Goal: Communication & Community: Answer question/provide support

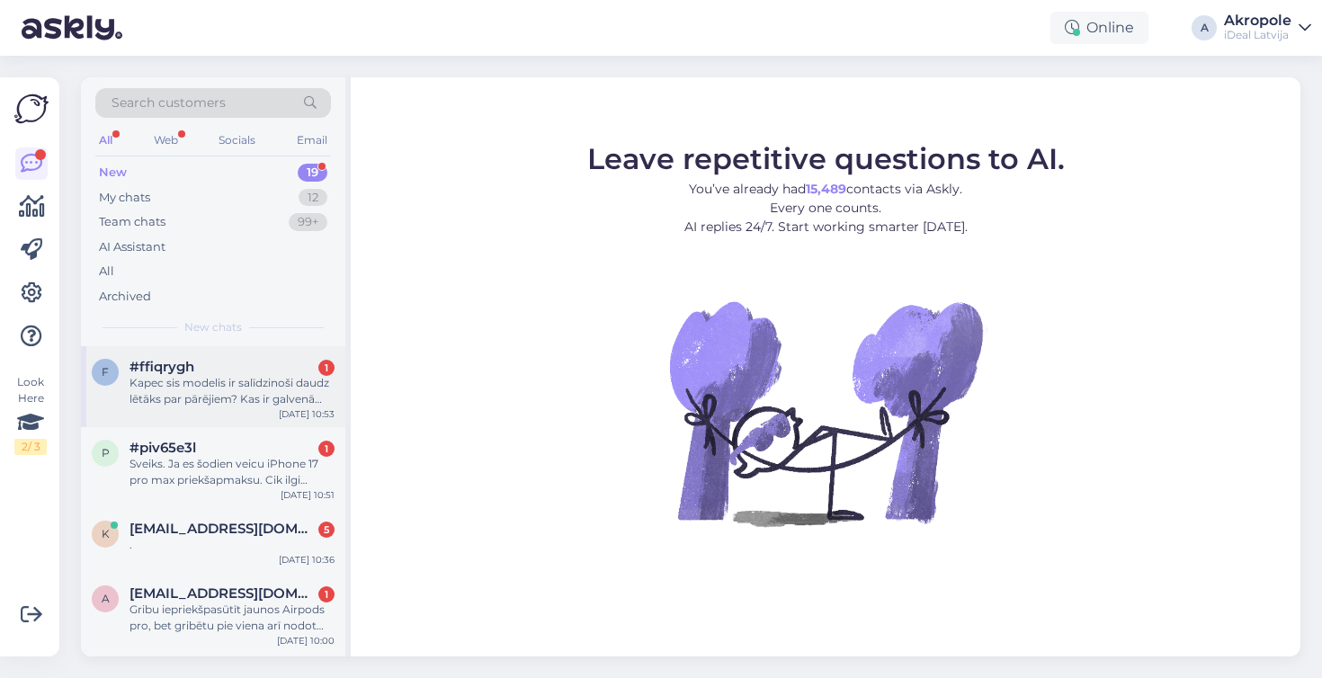
click at [223, 415] on div "f #ffiqrygh 1 Kapec sis modelis ir salīdzinoši daudz lētāks par pārējiem? Kas i…" at bounding box center [213, 386] width 264 height 81
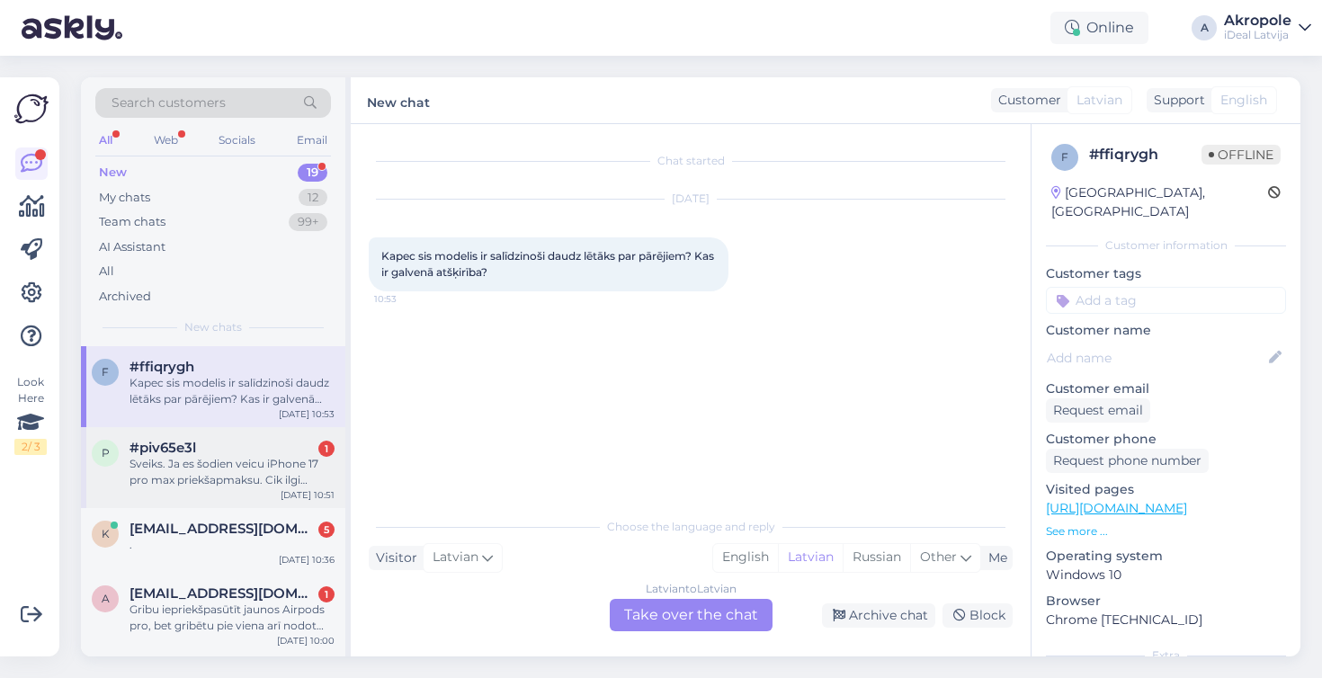
click at [227, 479] on div "Sveiks. Ja es šodien veicu iPhone 17 pro max priekšapmaksu. Cik ilgi apmēram bū…" at bounding box center [231, 472] width 205 height 32
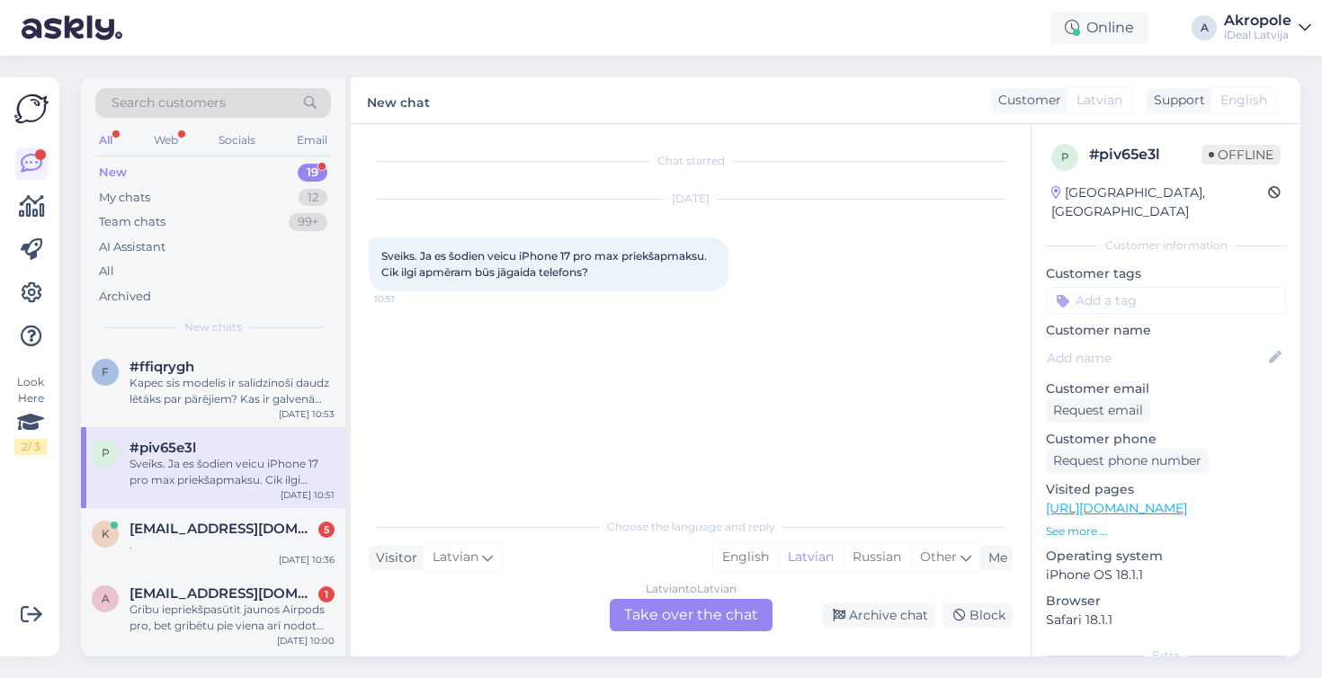
click at [699, 616] on div "Latvian to Latvian Take over the chat" at bounding box center [691, 615] width 163 height 32
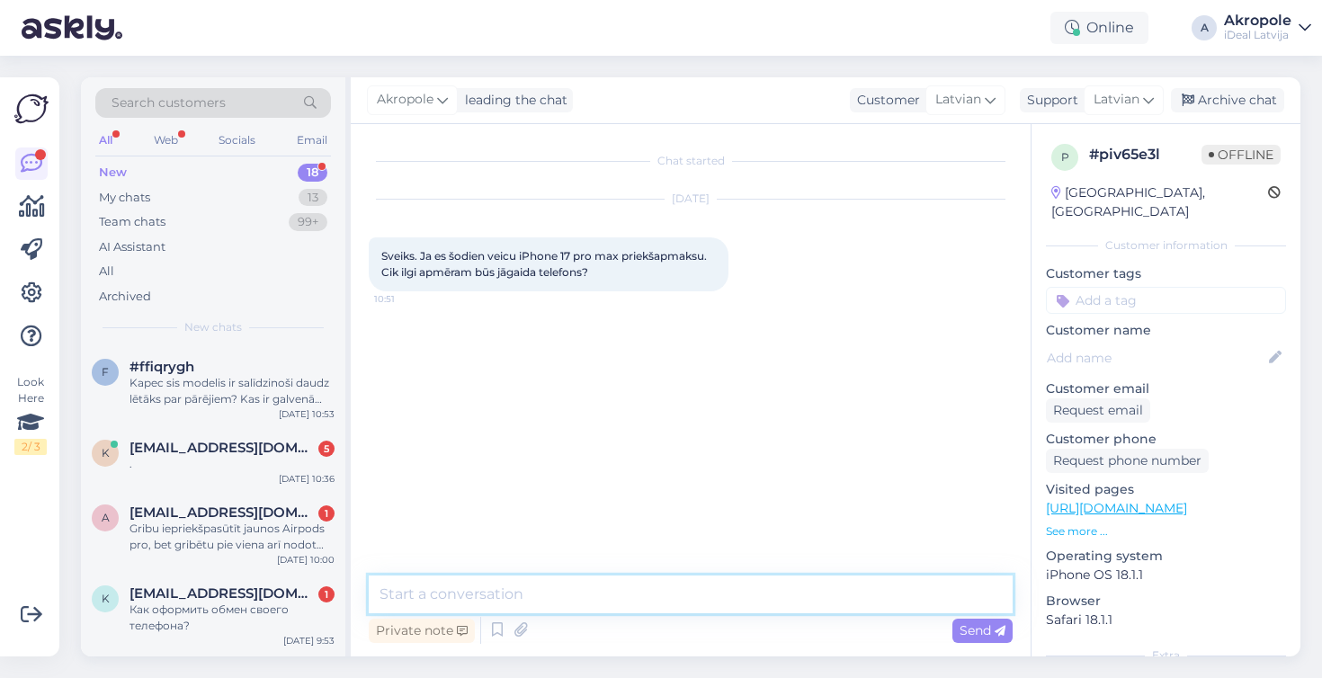
click at [646, 596] on textarea at bounding box center [691, 594] width 644 height 38
type textarea "Labdien!"
type textarea "Gaidīšanas laiki nav zināmi"
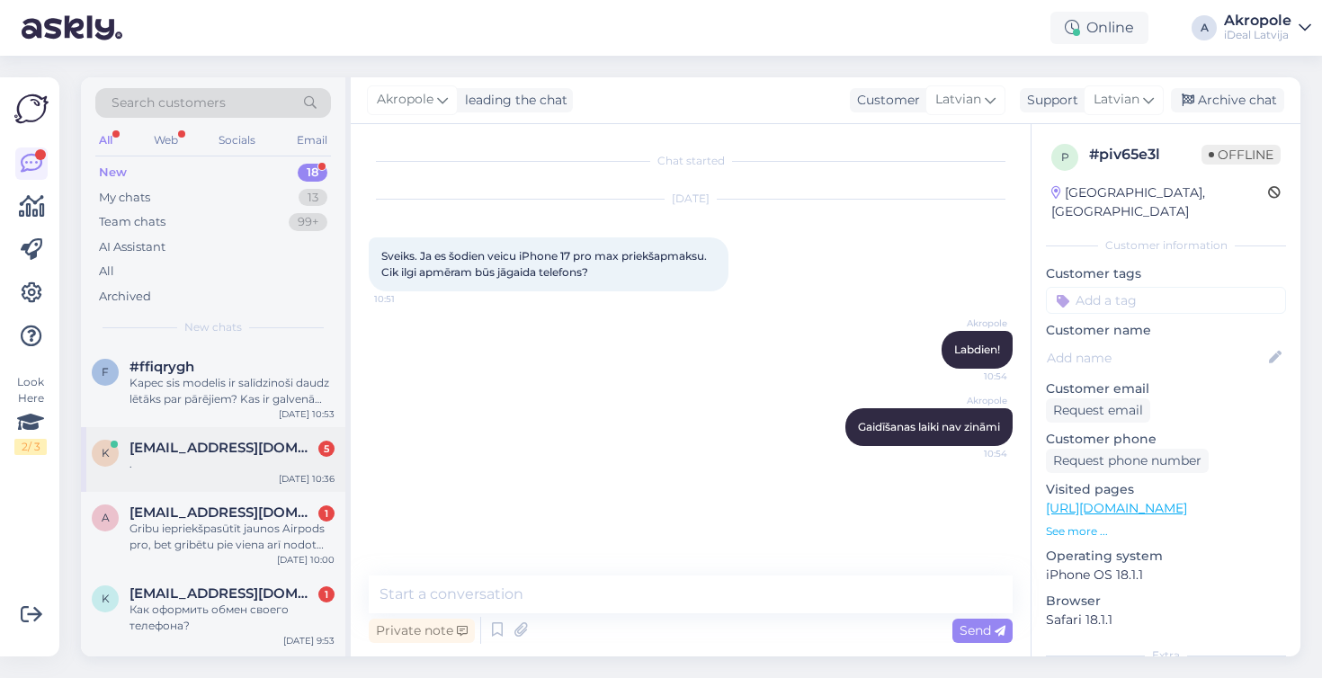
click at [258, 487] on div "k [EMAIL_ADDRESS][DOMAIN_NAME] [DATE] 10:36" at bounding box center [213, 459] width 264 height 65
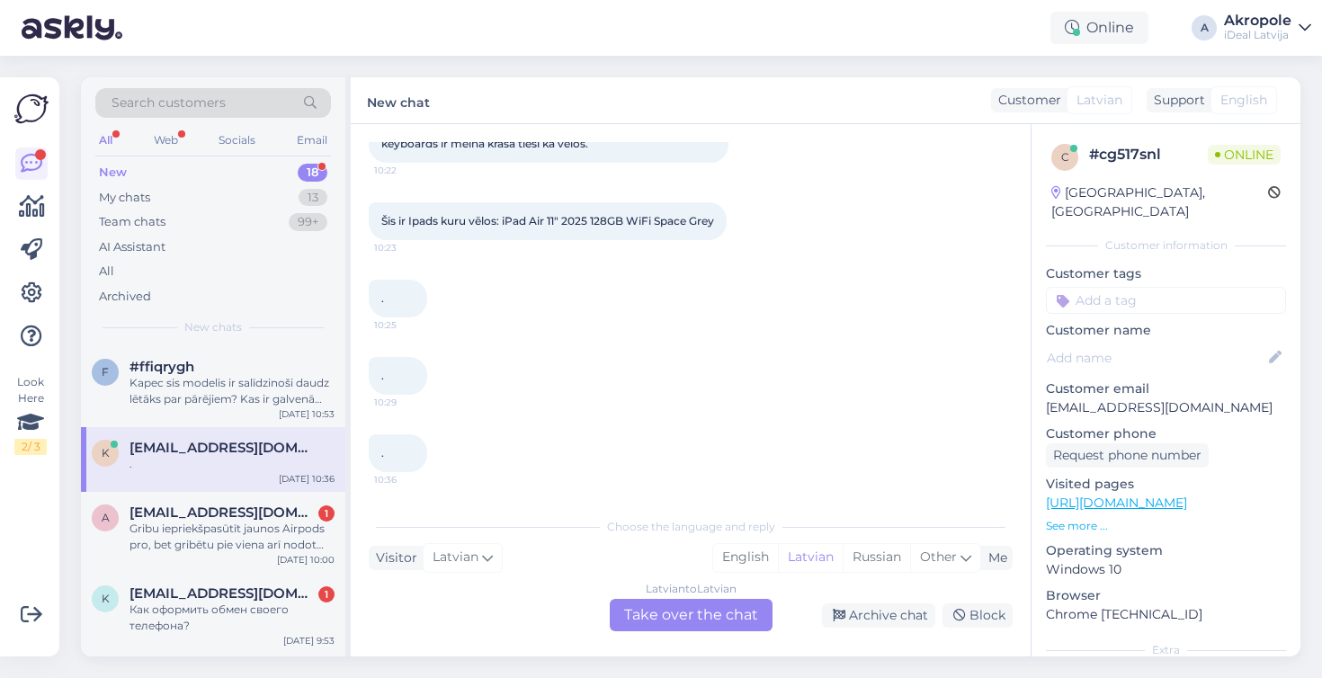
scroll to position [209, 0]
click at [674, 617] on div "Latvian to Latvian Take over the chat" at bounding box center [691, 615] width 163 height 32
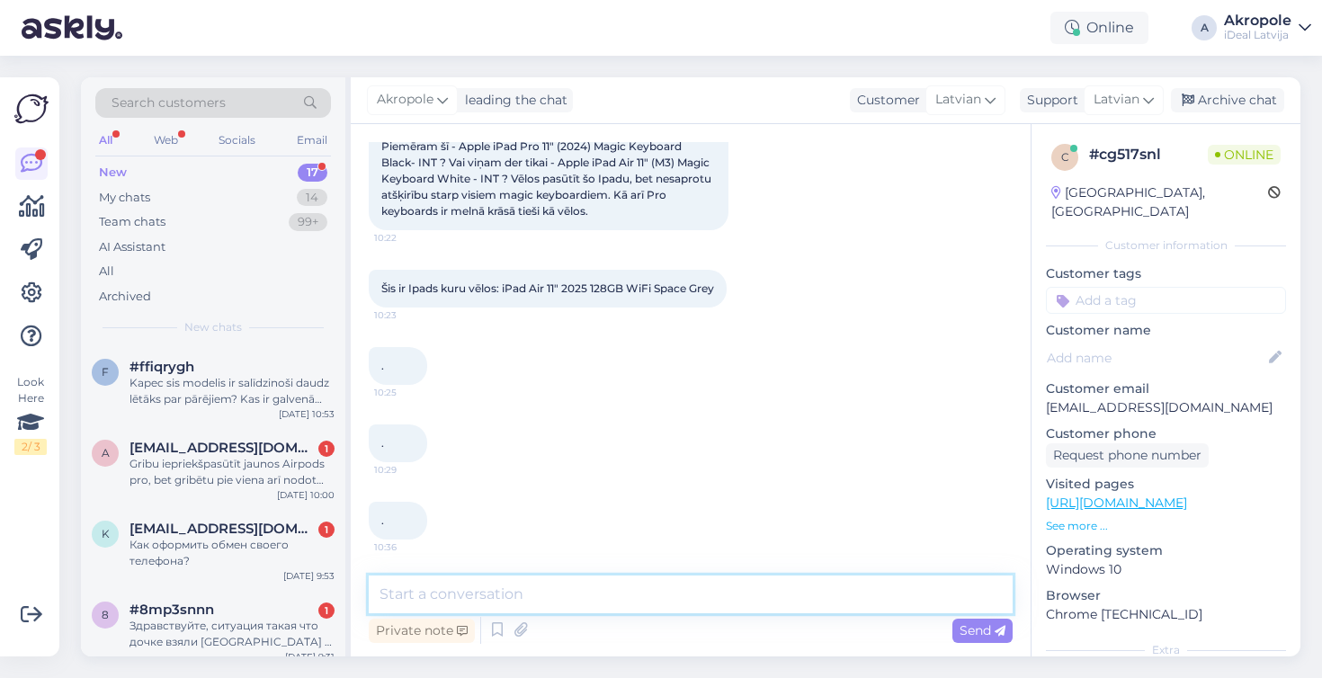
click at [584, 582] on textarea at bounding box center [691, 594] width 644 height 38
type textarea "Labdien!"
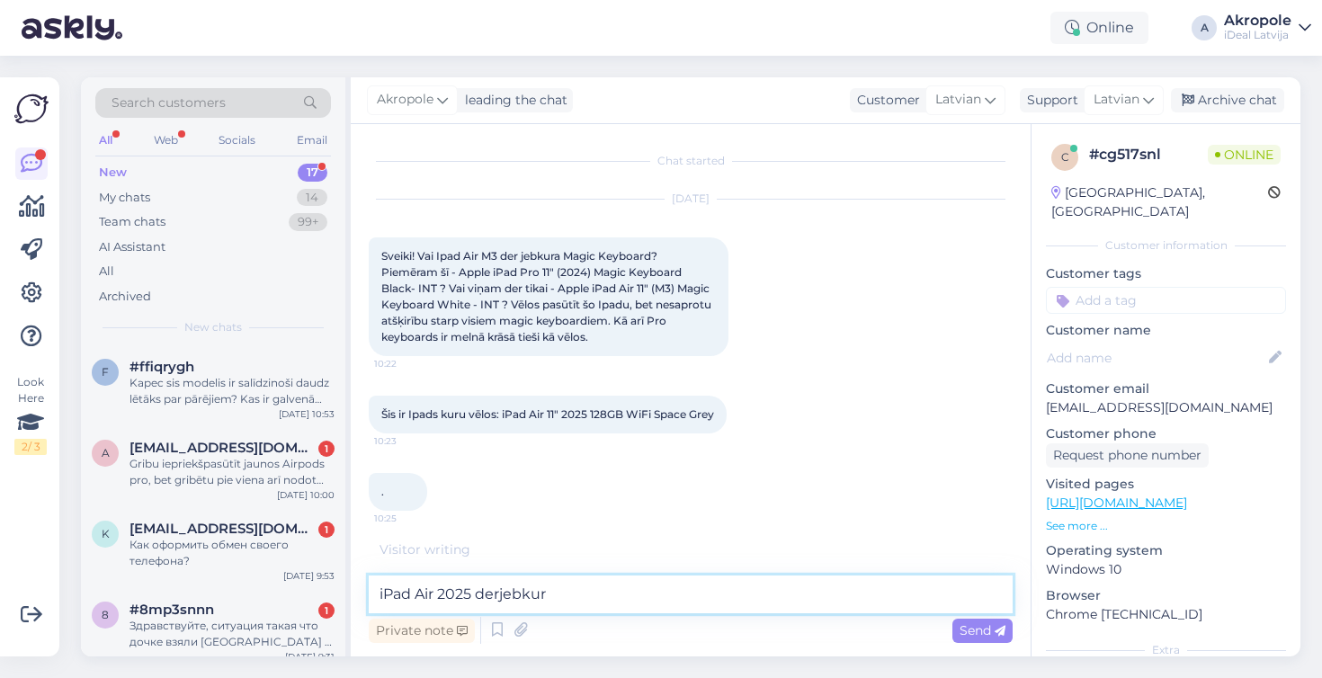
scroll to position [297, 0]
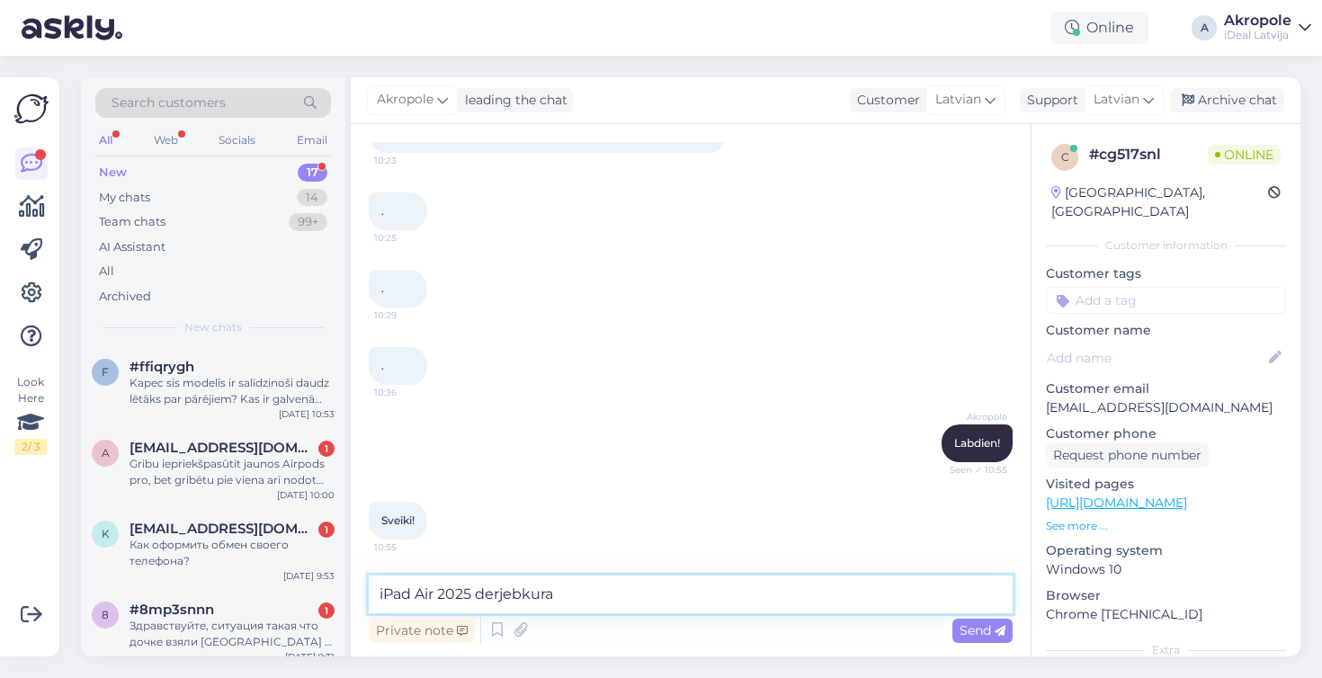
click at [500, 598] on textarea "iPad Air 2025 derjebkura" at bounding box center [691, 594] width 644 height 38
click at [600, 601] on textarea "iPad Air 2025 der jebkura" at bounding box center [691, 594] width 644 height 38
click at [774, 600] on textarea "iPad Air 2025 der jebkurš Magic Keyboard, izņēmot" at bounding box center [691, 594] width 644 height 38
click at [775, 597] on textarea "iPad Air 2025 der jebkurš Magic Keyboard, izņēmot" at bounding box center [691, 594] width 644 height 38
click at [778, 596] on textarea "iPad Air 2025 der jebkurš Magic Keyboard, izņēmot" at bounding box center [691, 594] width 644 height 38
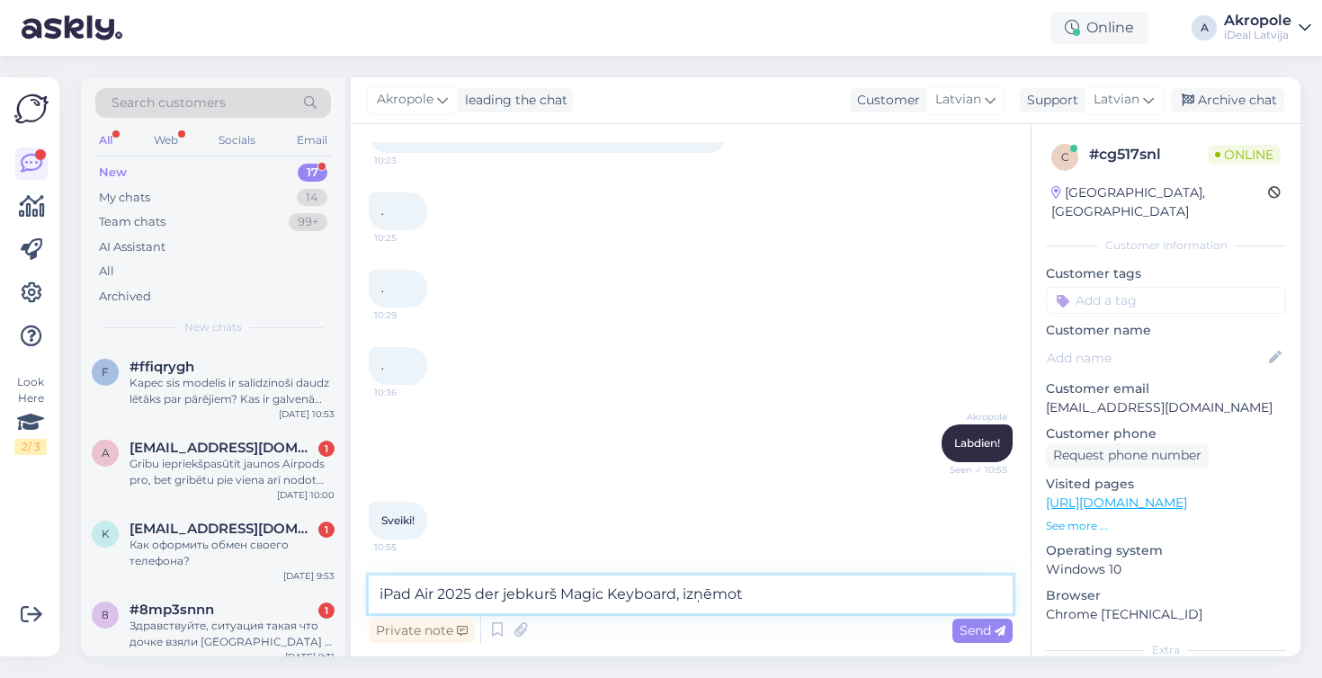
click at [778, 596] on textarea "iPad Air 2025 der jebkurš Magic Keyboard, izņēmot" at bounding box center [691, 594] width 644 height 38
click at [867, 596] on textarea "iPad Air 2025 der jebkurš Magic Keyboard, izņēmot iPad Pro M4" at bounding box center [691, 594] width 644 height 38
type textarea "iPad Air 2025 der jebkurš Magic Keyboard, izņēmot iPad Pro M4 Magic Keyboard"
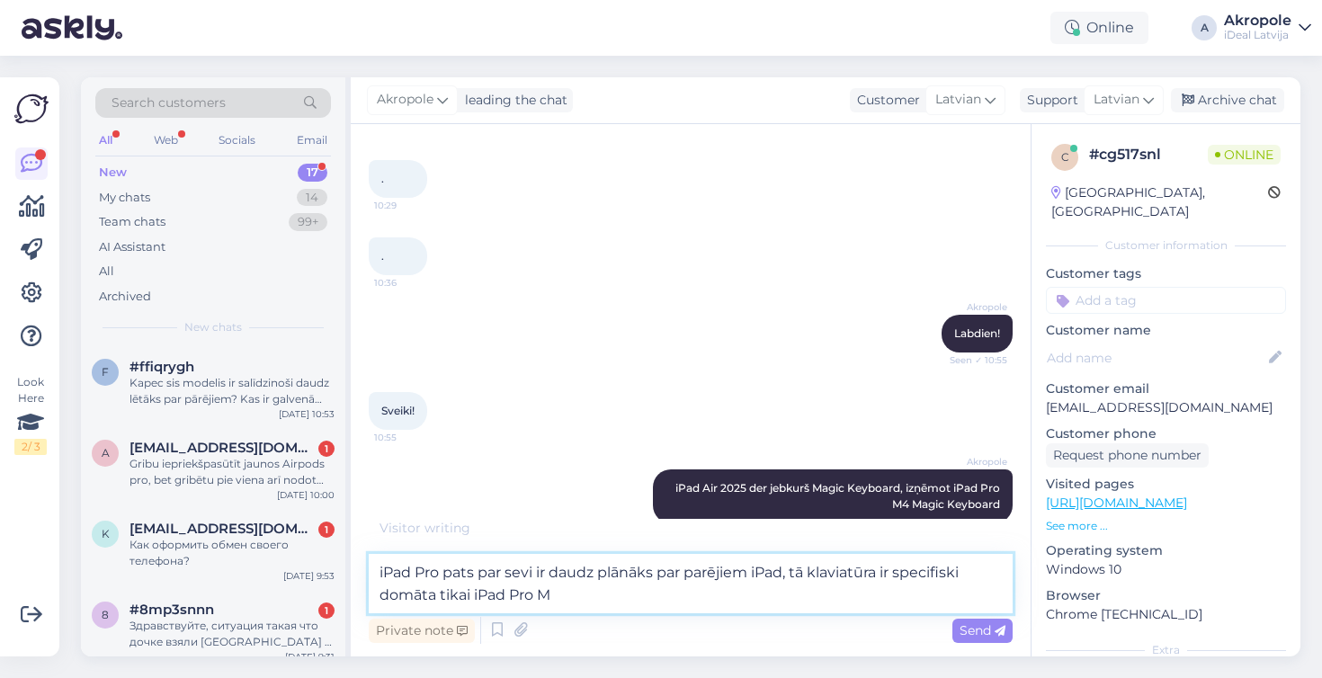
type textarea "iPad Pro pats par sevi ir daudz plānāks par parējiem iPad, tā klaviatūra ir spe…"
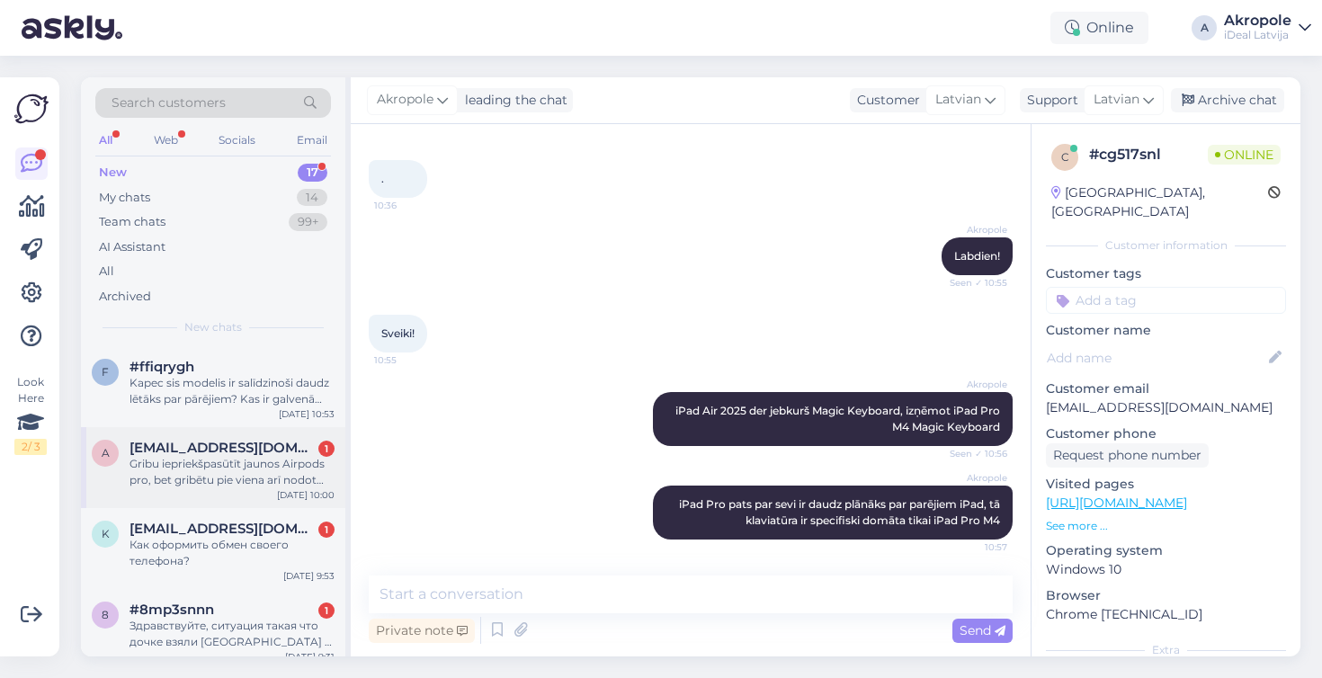
click at [289, 476] on div "Gribu iepriekšpasūtīt jaunos Airpods pro, bet gribētu pie viena arī nodot atpir…" at bounding box center [231, 472] width 205 height 32
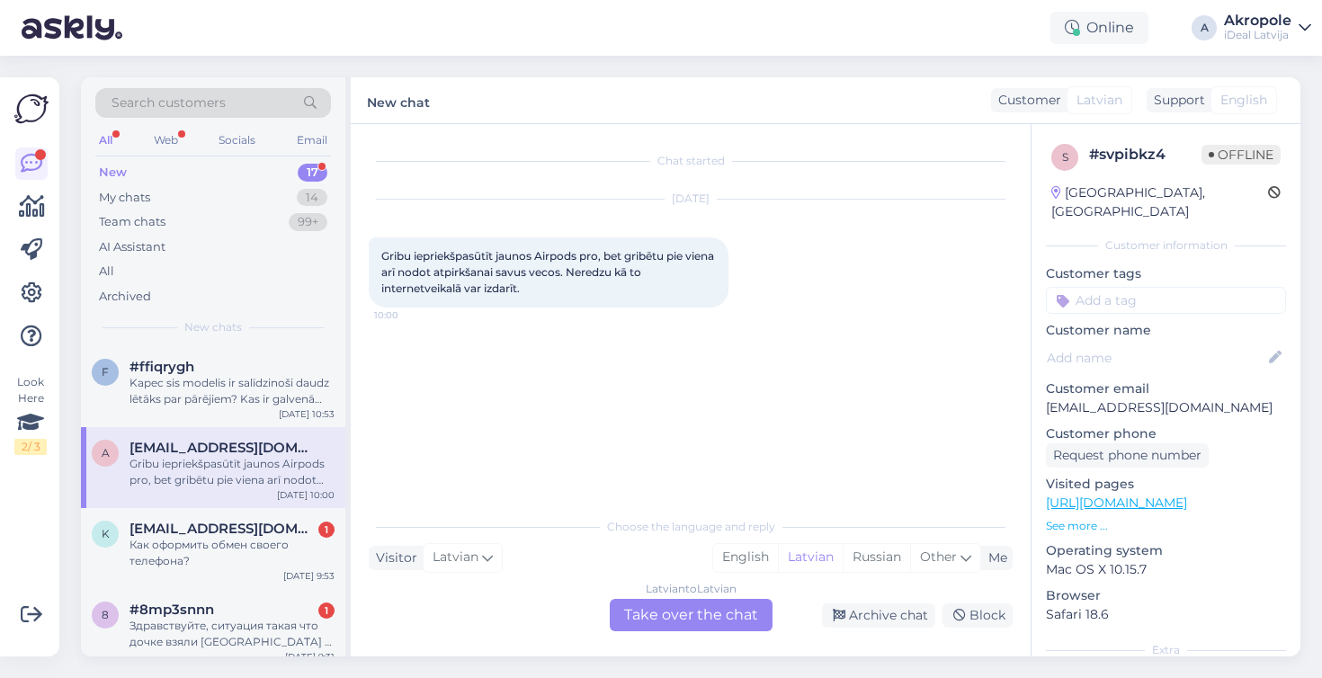
click at [718, 618] on div "Latvian to Latvian Take over the chat" at bounding box center [691, 615] width 163 height 32
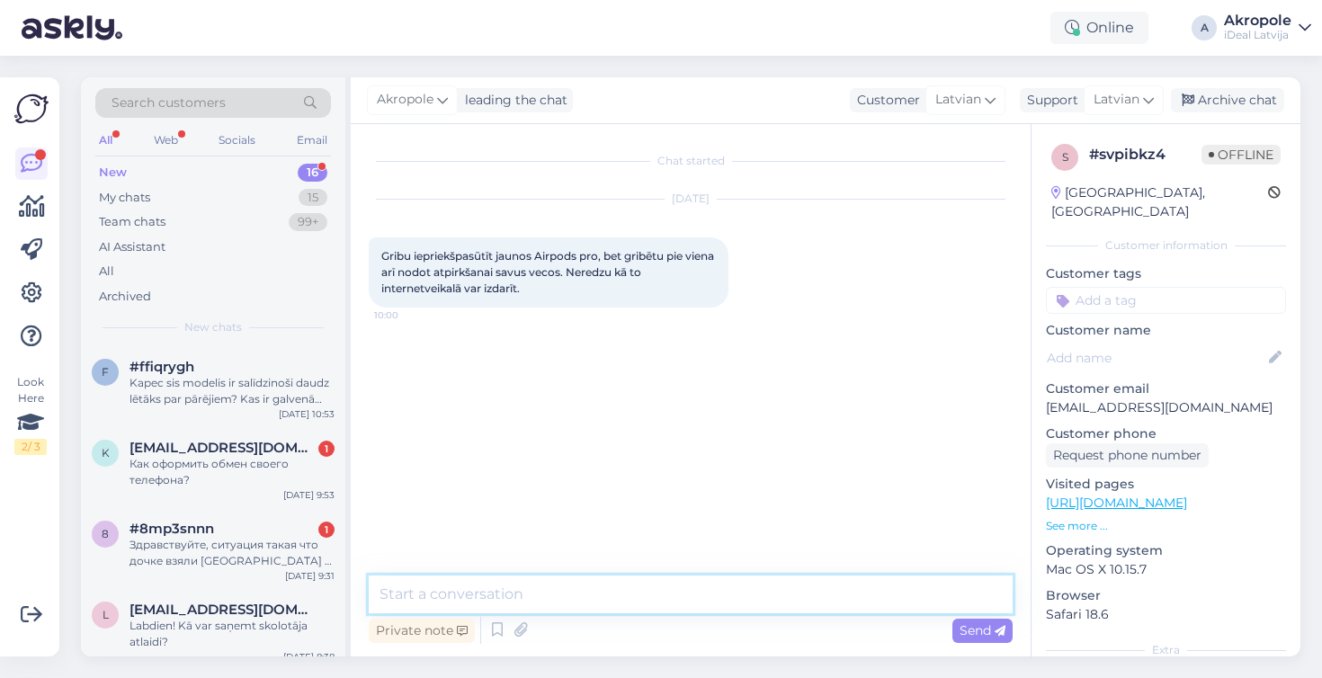
click at [635, 594] on textarea at bounding box center [691, 594] width 644 height 38
type textarea "Labdien!"
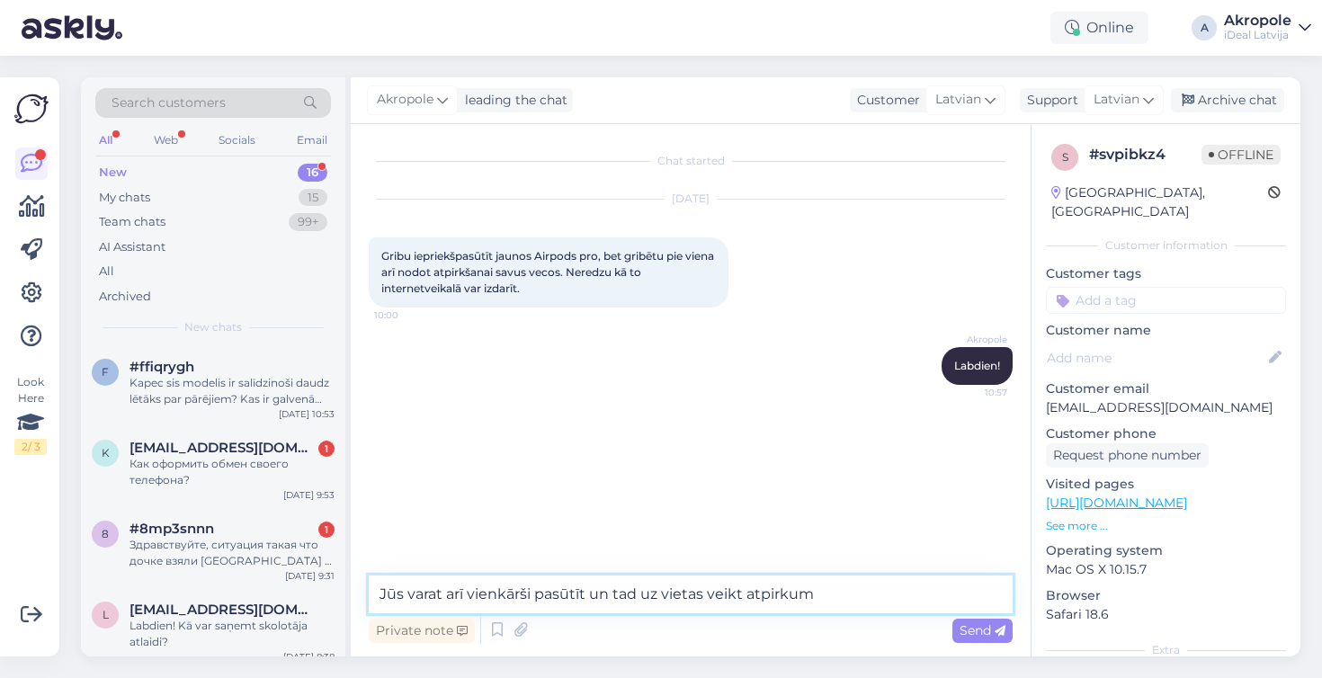
type textarea "Jūs varat arī vienkārši pasūtīt un tad uz vietas veikt atpirkumu"
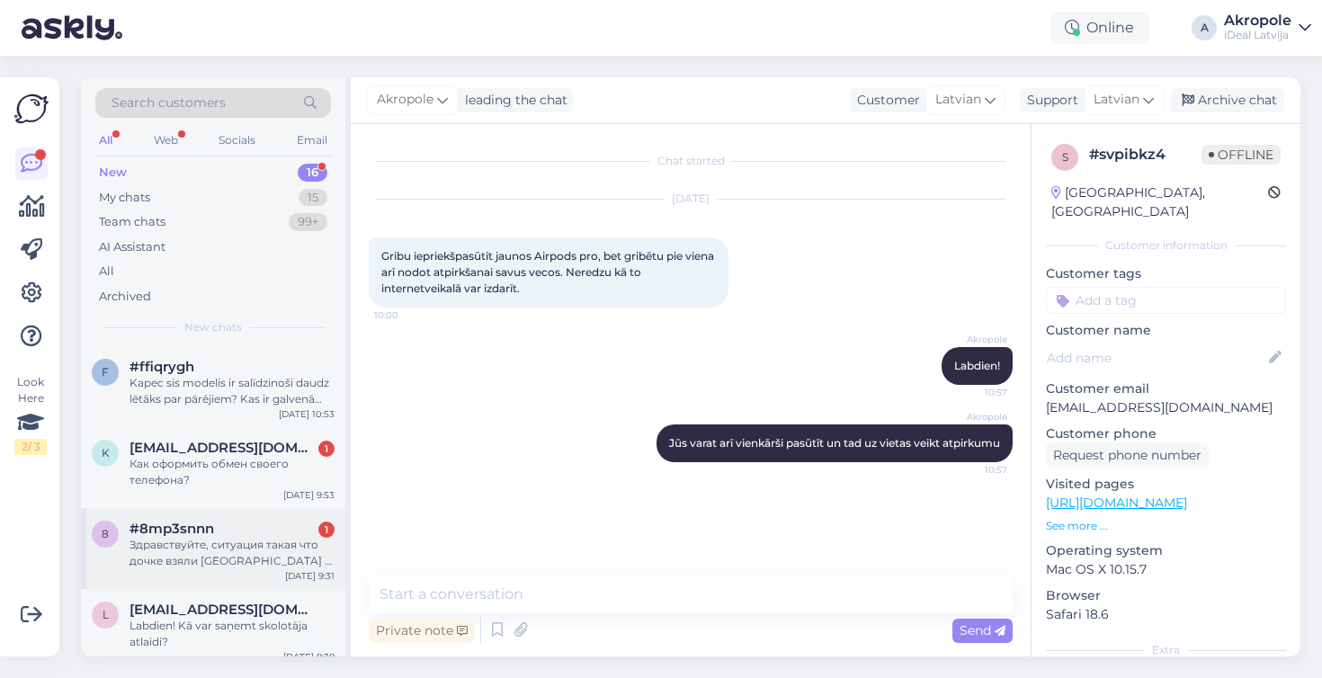
click at [258, 554] on div "Здравствуйте, ситуация такая что дочке взяли [GEOGRAPHIC_DATA] и поставили роди…" at bounding box center [231, 553] width 205 height 32
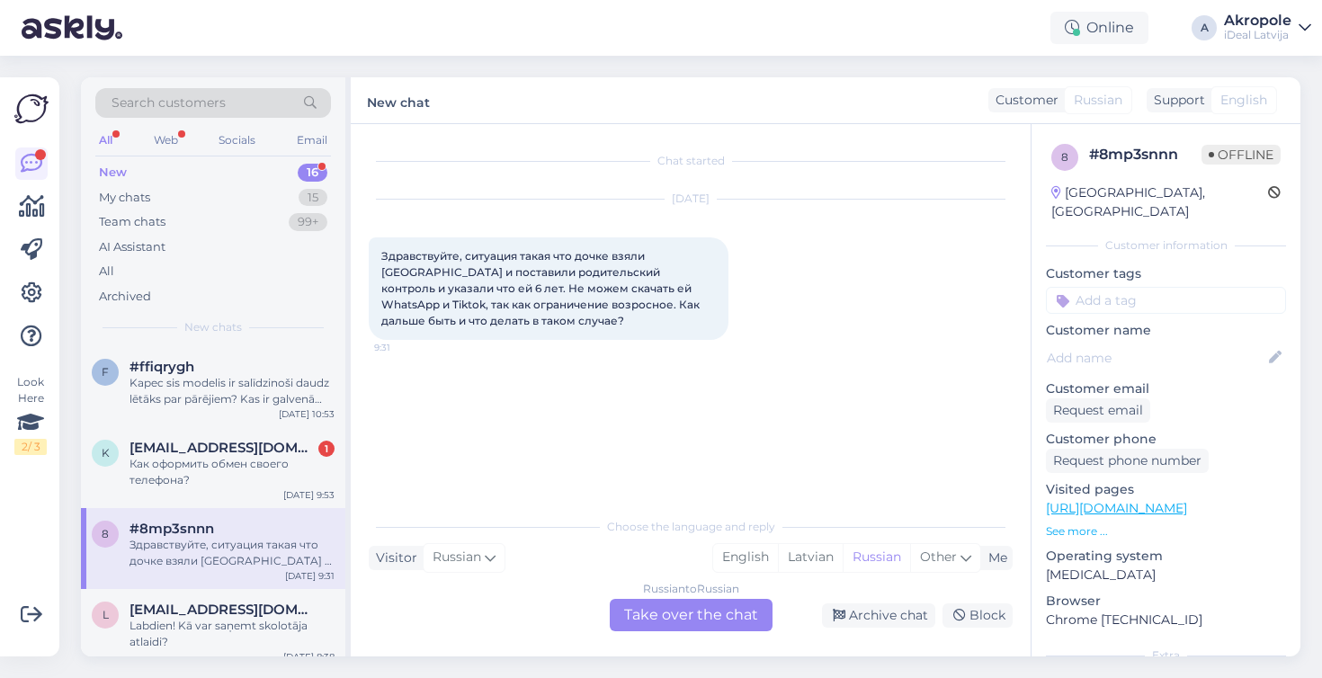
click at [650, 610] on div "Russian to Russian Take over the chat" at bounding box center [691, 615] width 163 height 32
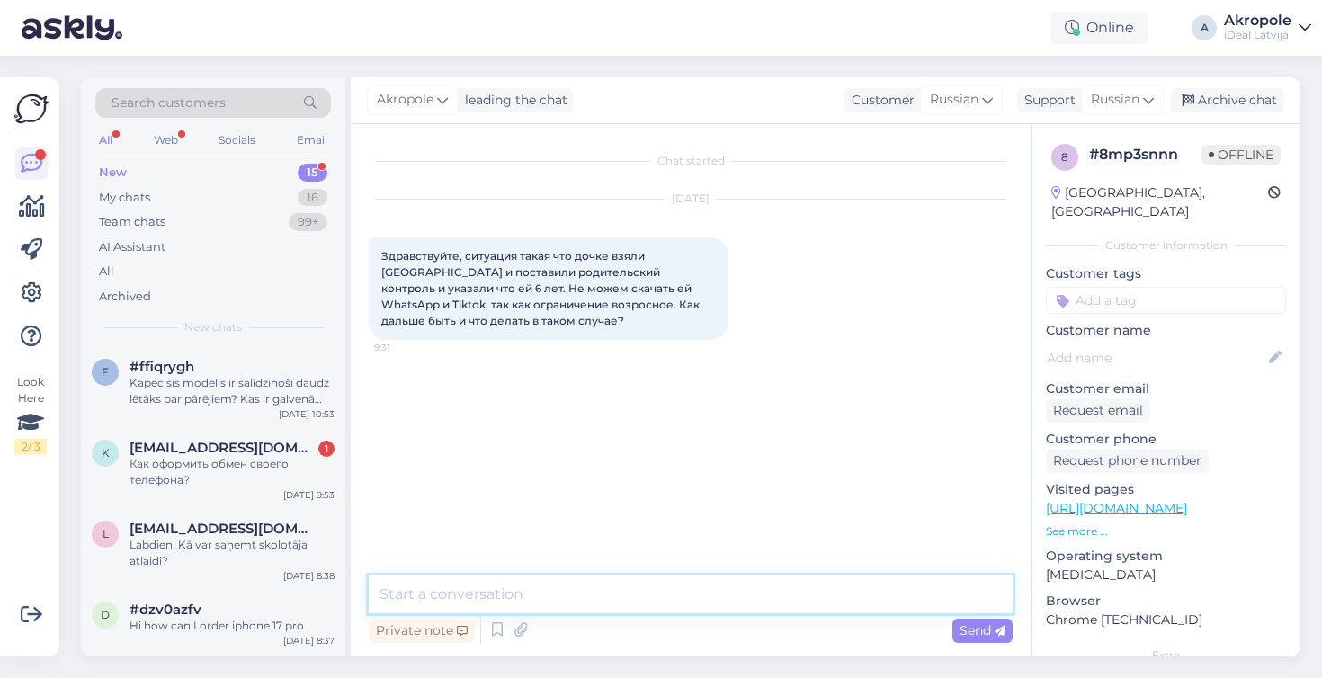
click at [601, 586] on textarea at bounding box center [691, 594] width 644 height 38
type textarea "Добрый день!"
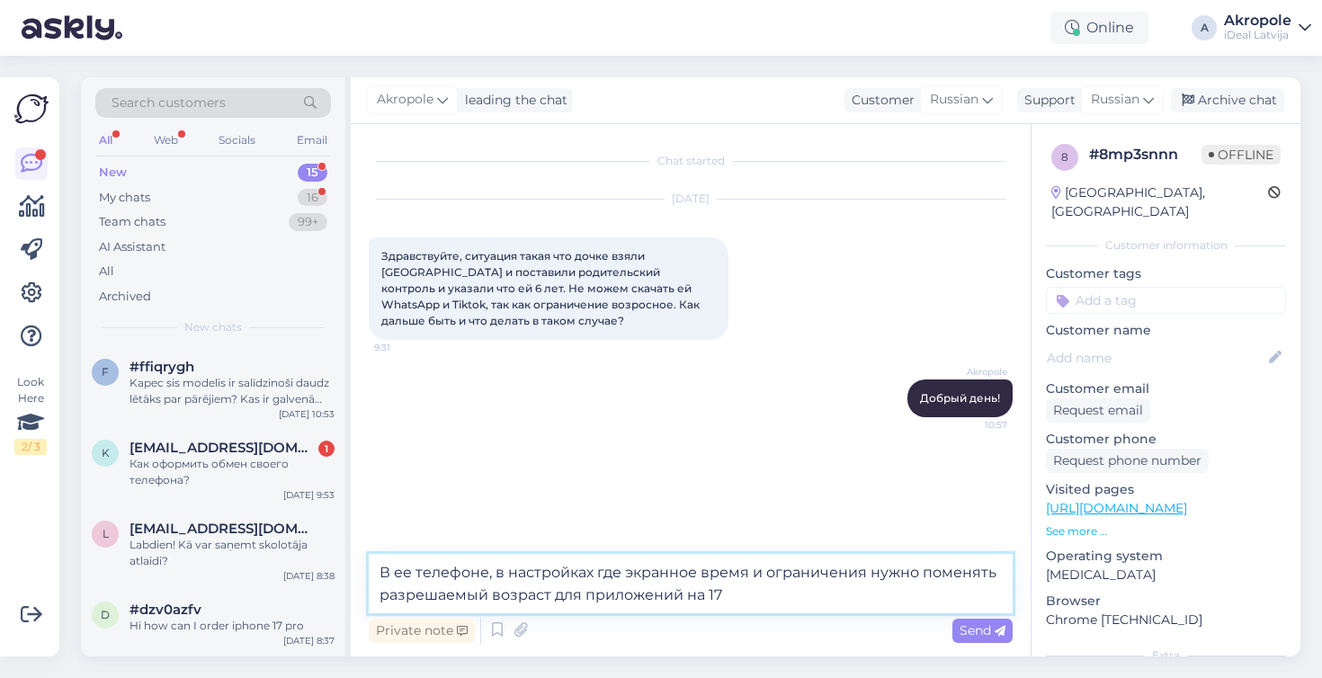
type textarea "В ее телефоне, в настройках где экранное время и ограничения нужно поменять раз…"
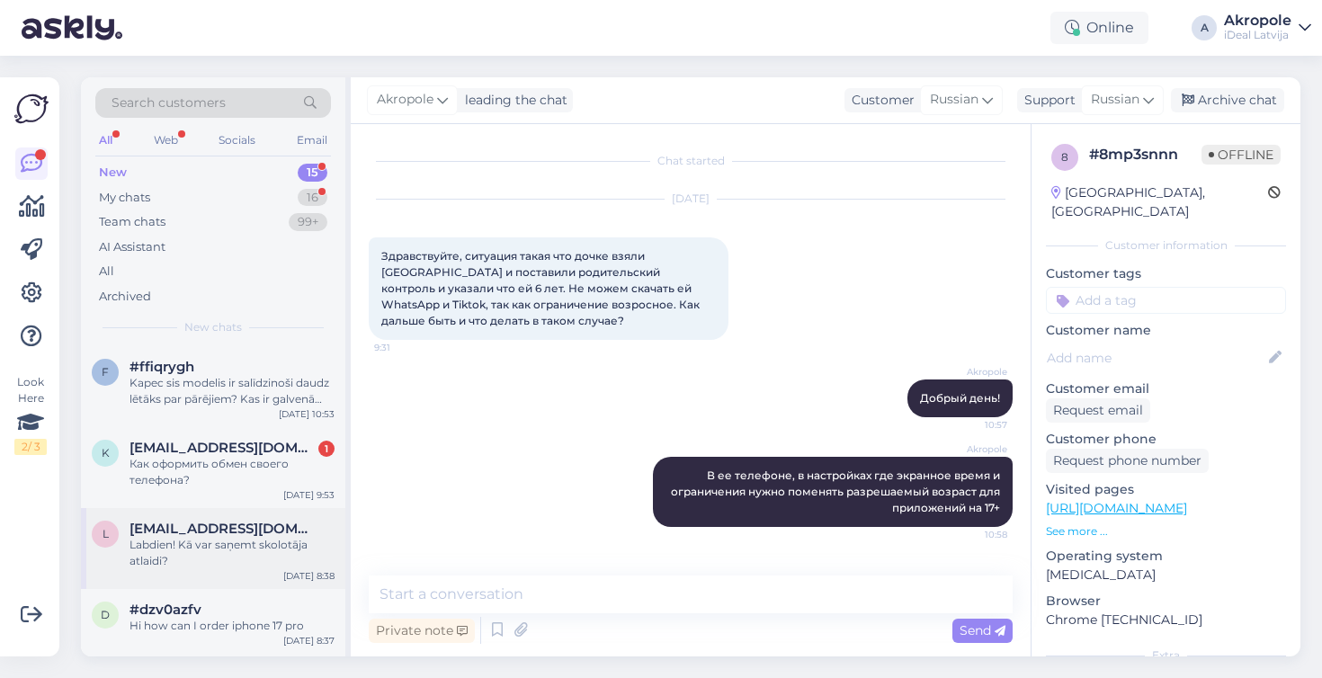
click at [267, 548] on div "Labdien! Kā var saņemt skolotāja atlaidi?" at bounding box center [231, 553] width 205 height 32
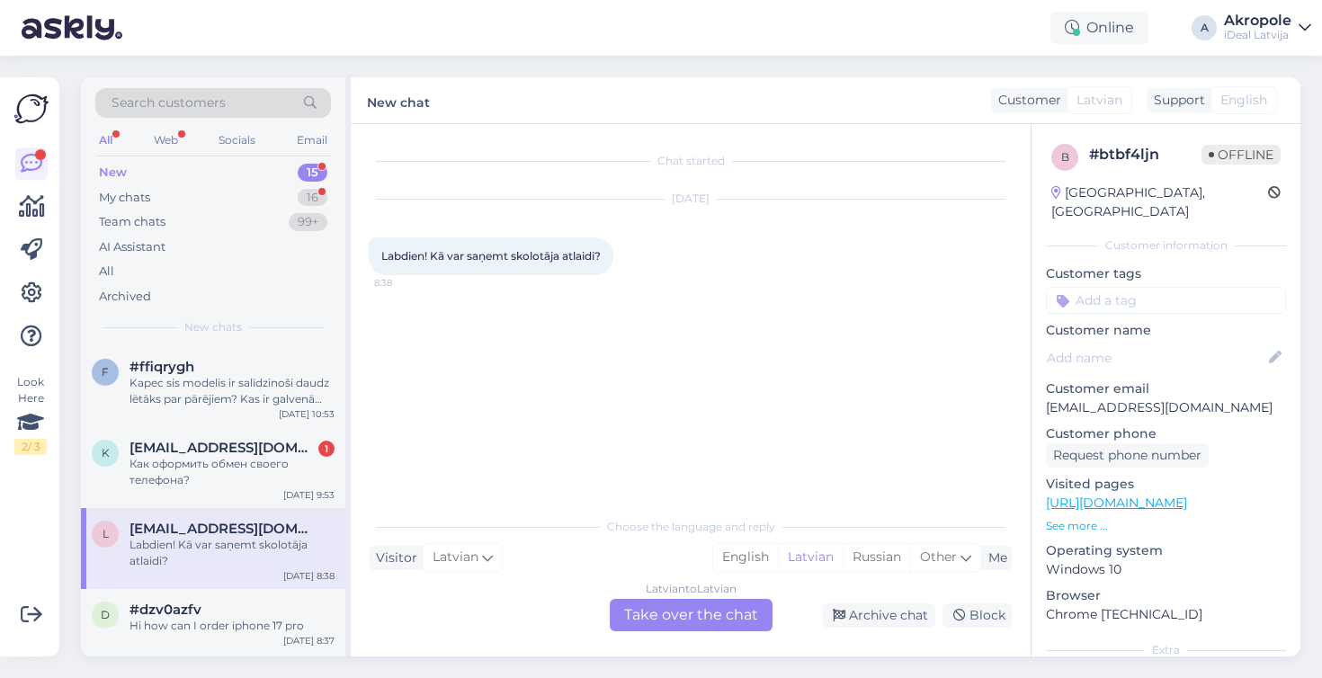
click at [708, 621] on div "Latvian to Latvian Take over the chat" at bounding box center [691, 615] width 163 height 32
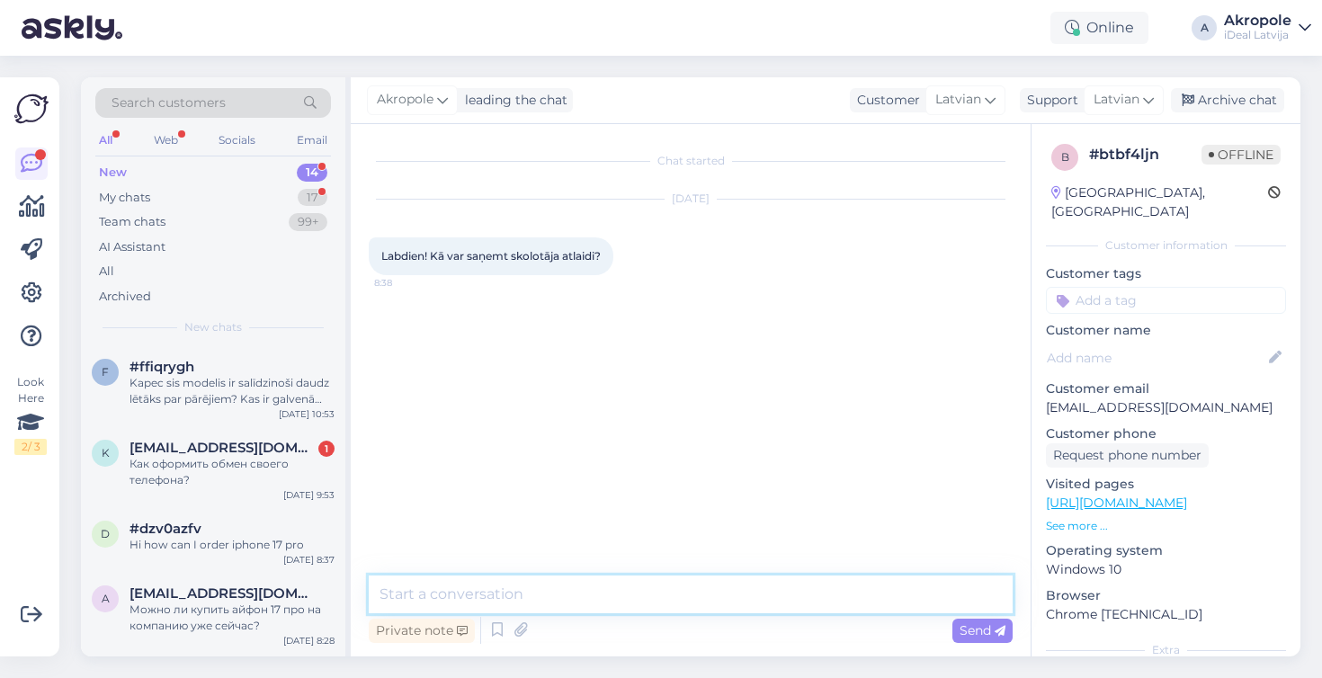
click at [666, 590] on textarea at bounding box center [691, 594] width 644 height 38
type textarea "Д"
type textarea "Labdien!"
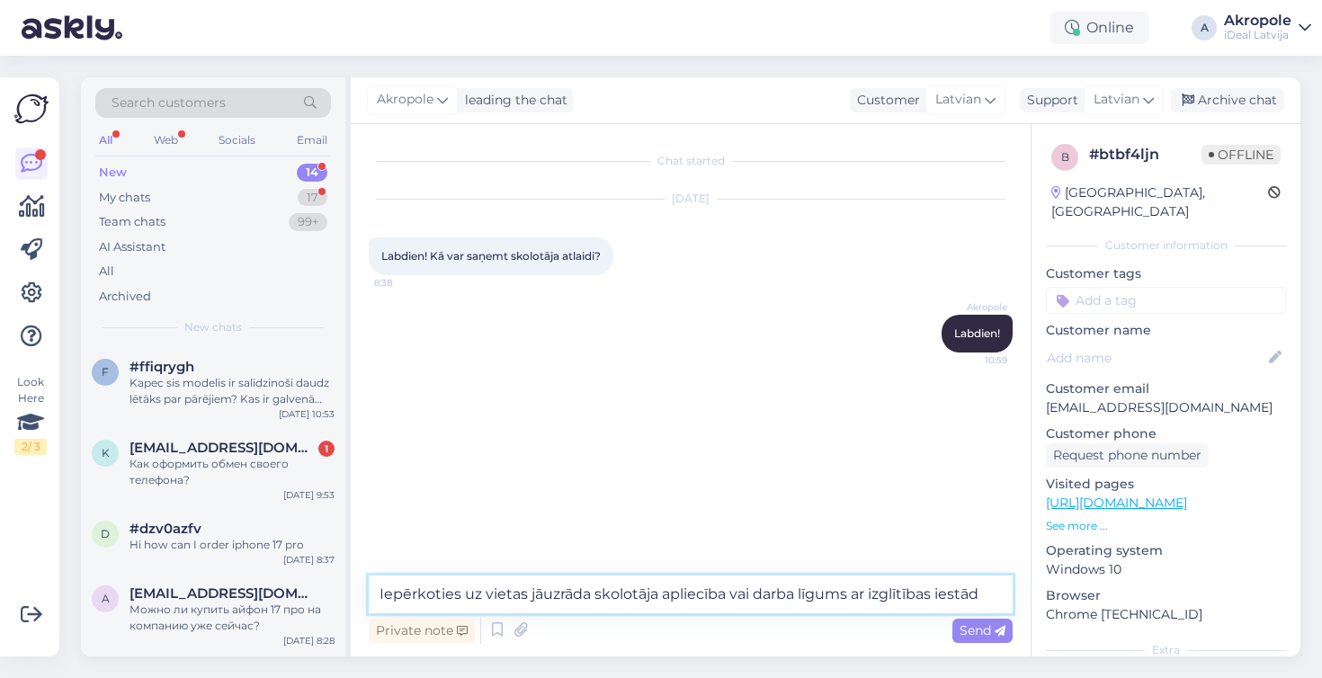
type textarea "Iepērkoties uz vietas jāuzrāda skolotāja apliecība vai darba līgums ar izglītīb…"
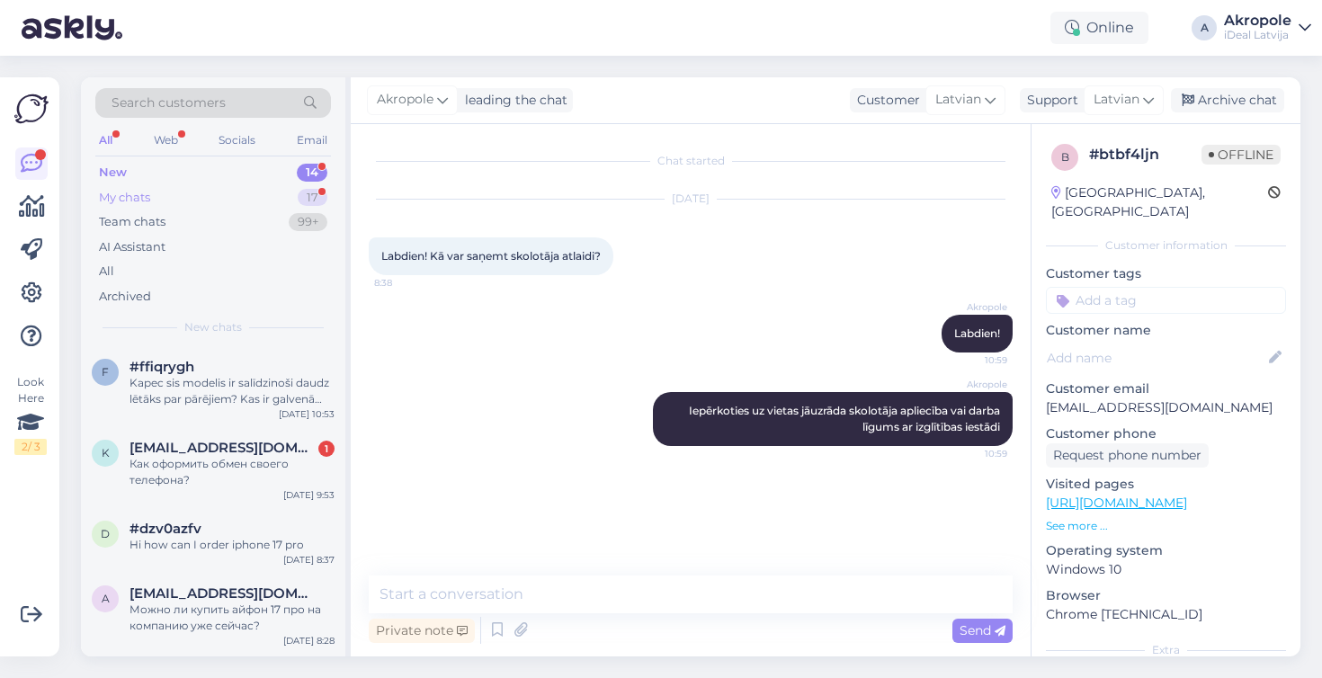
click at [285, 193] on div "My chats 17" at bounding box center [213, 197] width 236 height 25
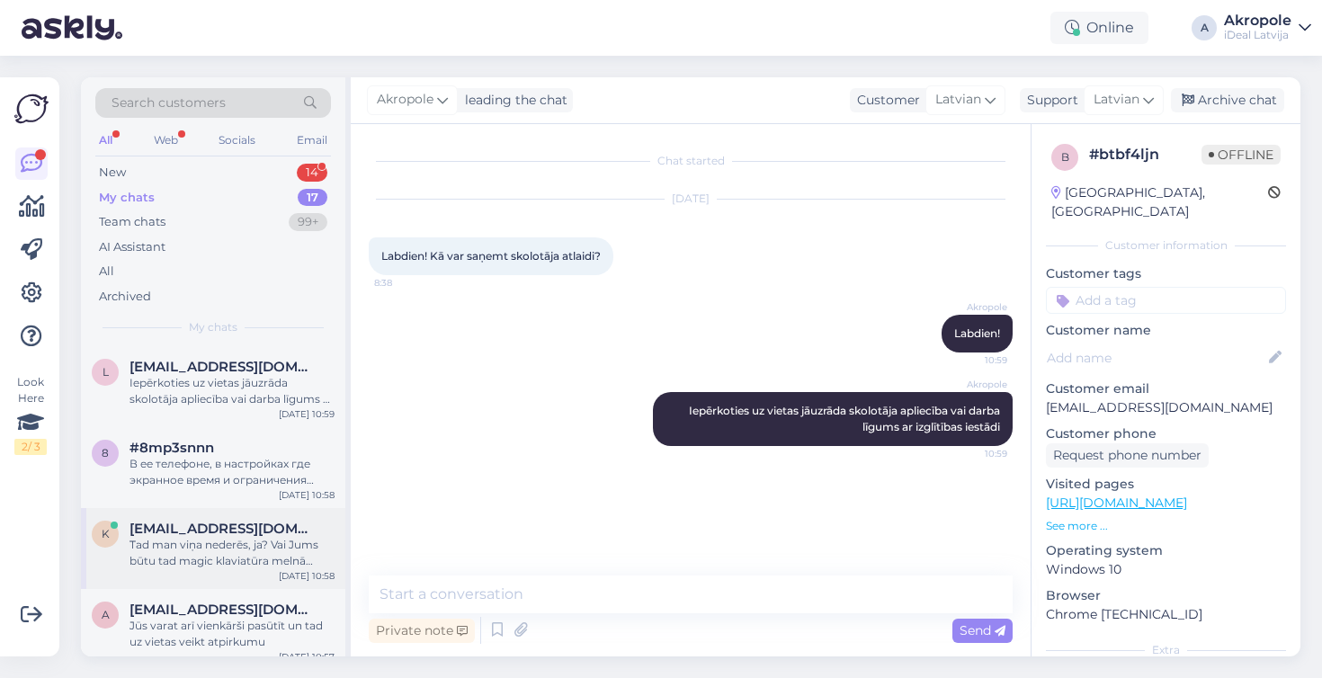
click at [272, 546] on div "Tad man viņa nederēs, ja? Vai Jums būtu tad magic klaviatūra melnā krāsā priekš…" at bounding box center [231, 553] width 205 height 32
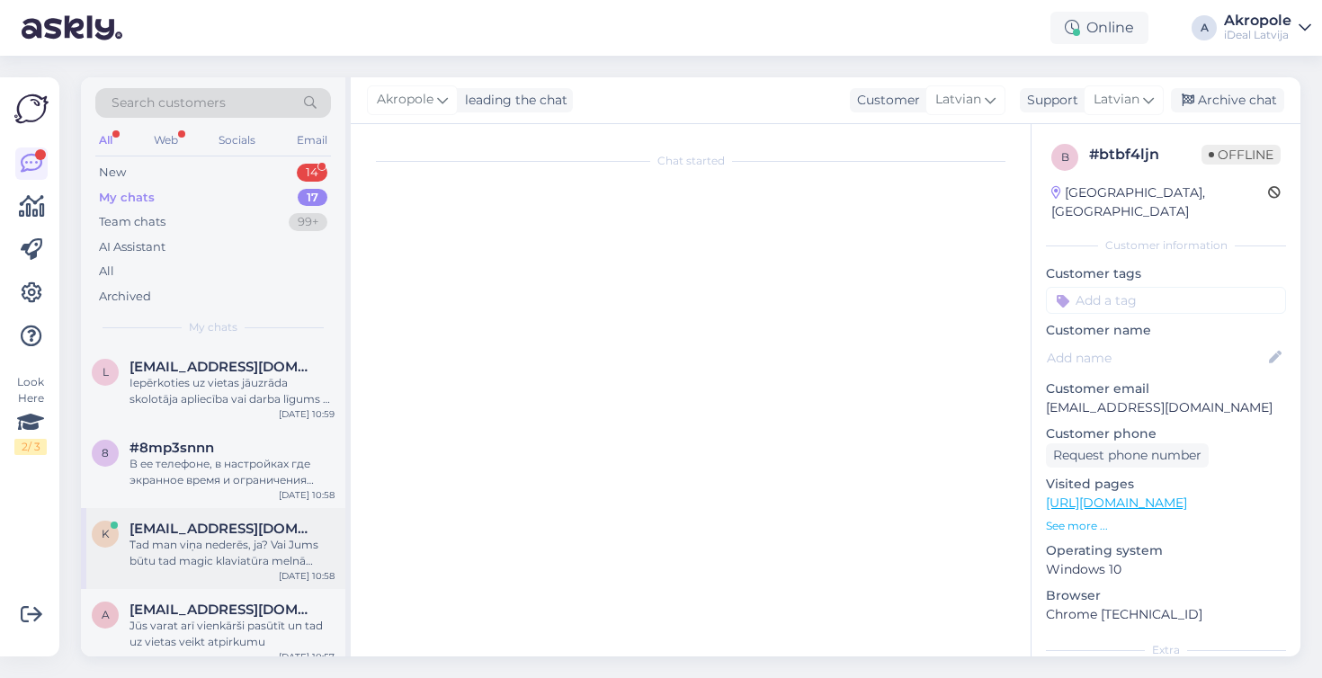
scroll to position [577, 0]
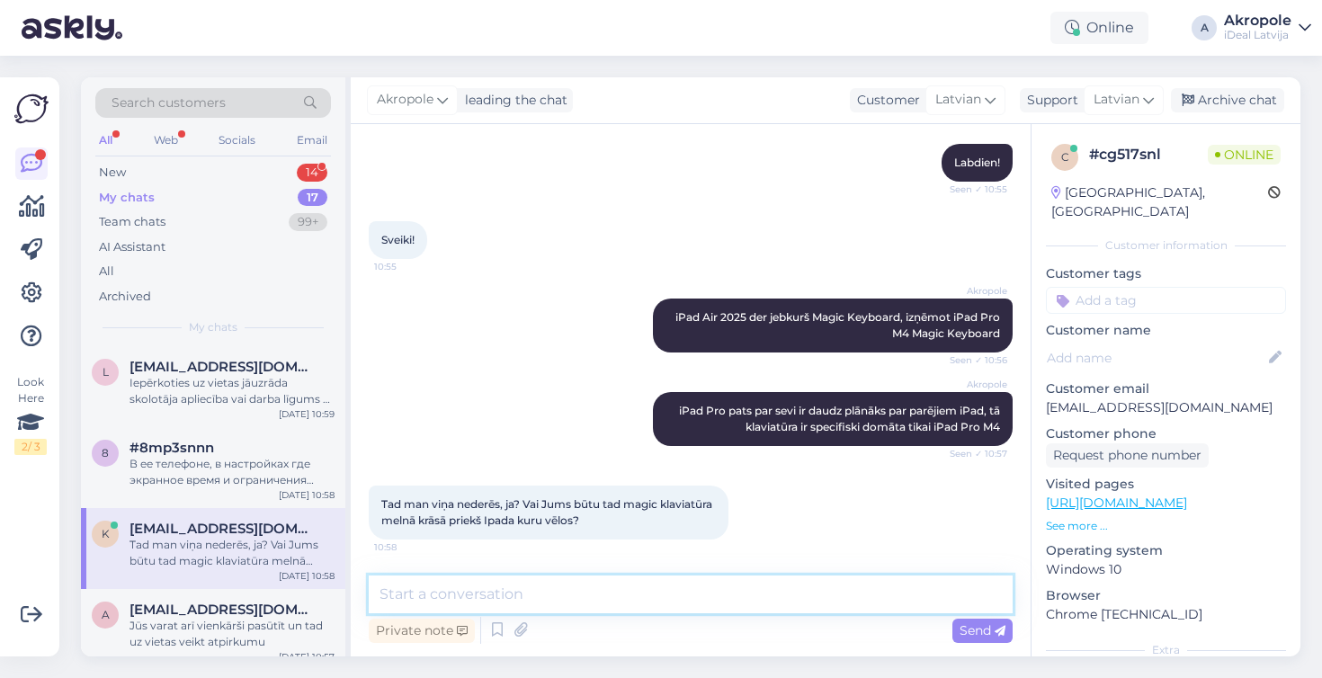
click at [564, 598] on textarea at bounding box center [691, 594] width 644 height 38
type textarea "Jums der visas parējas klaviatūras, kuras Jūs iepriekš minējāt"
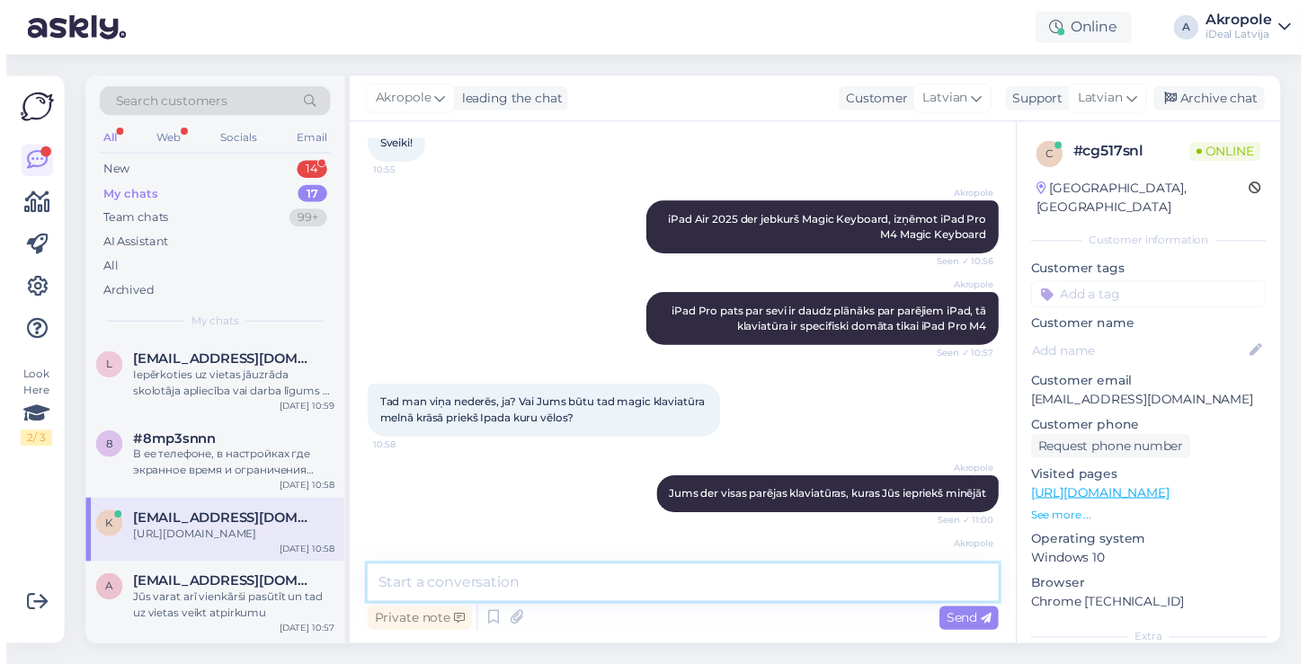
scroll to position [825, 0]
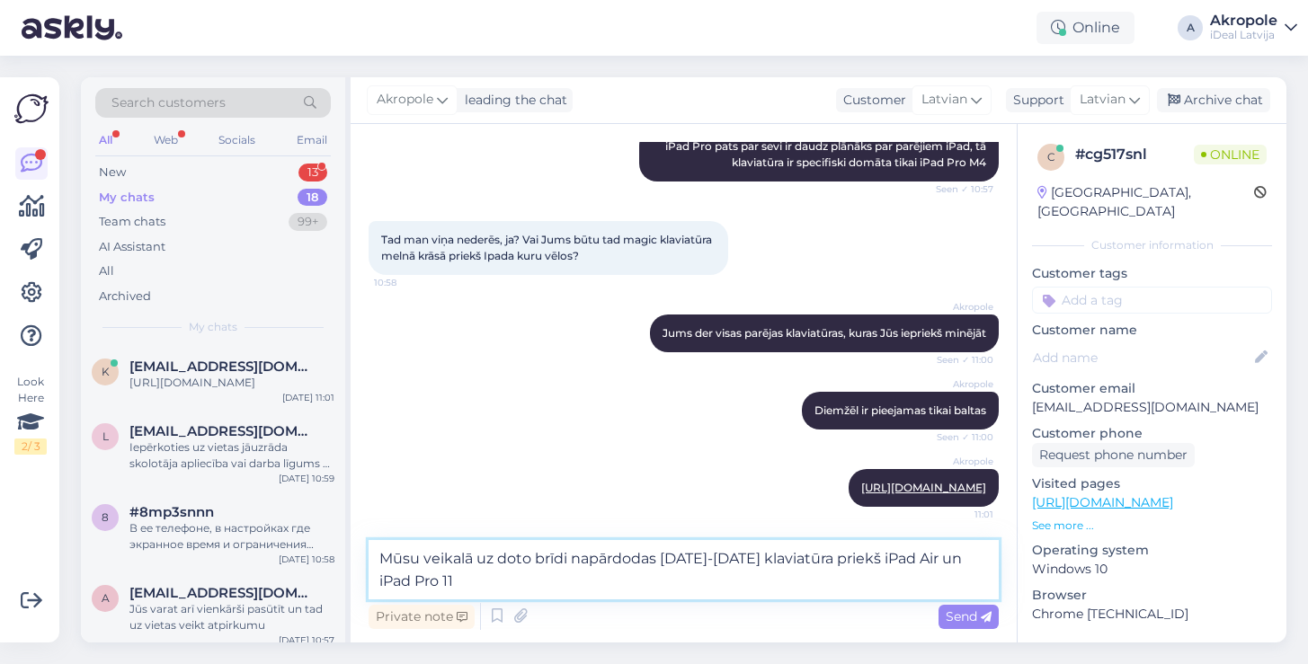
click at [571, 593] on textarea "Mūsu veikalā uz doto brīdi napārdodas [DATE]-[DATE] klaviatūra priekš iPad Air …" at bounding box center [684, 569] width 630 height 59
type textarea "Mūsu veikalā uz doto brīdi napārdodas [DATE]-[DATE] klaviatūra priekš iPad Air …"
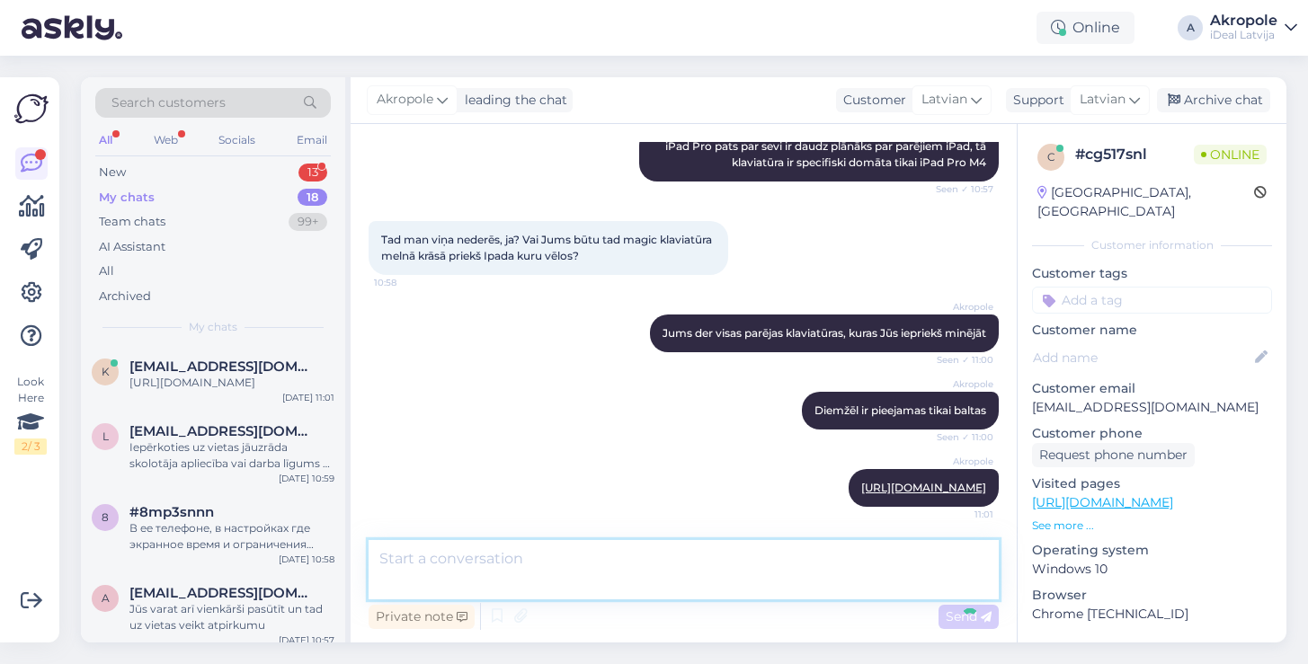
scroll to position [949, 0]
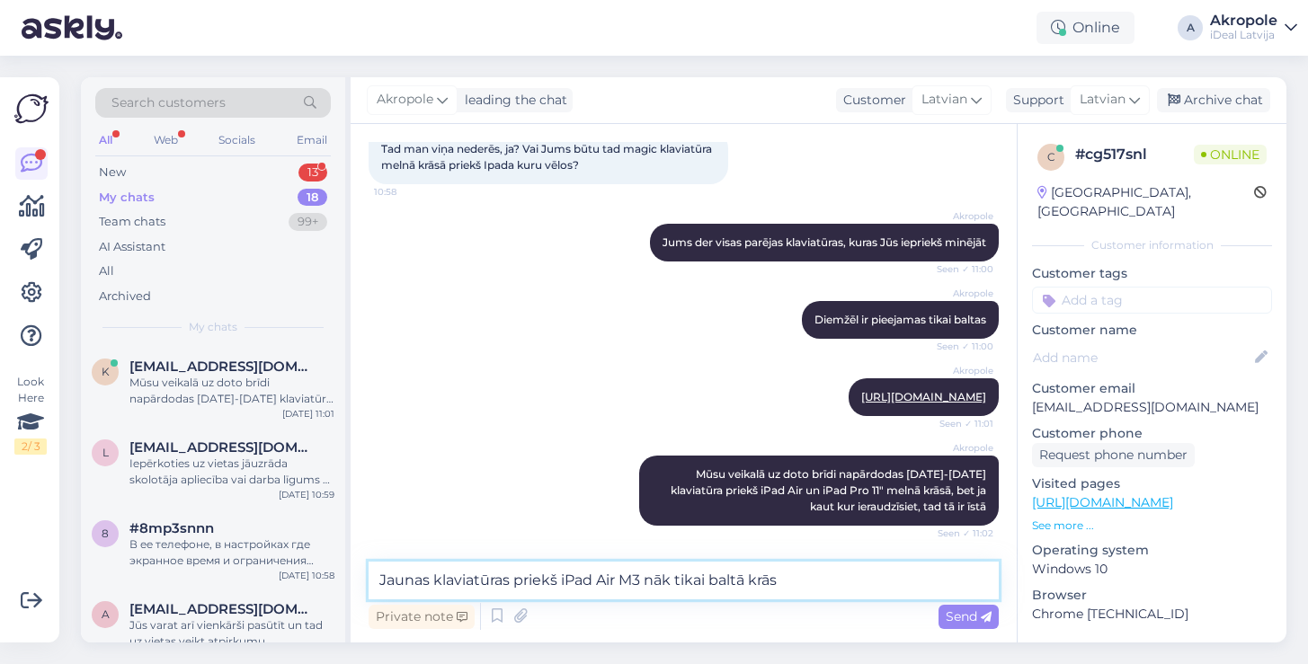
type textarea "Jaunas klaviatūras priekš iPad Air M3 nāk tikai baltā krāsā"
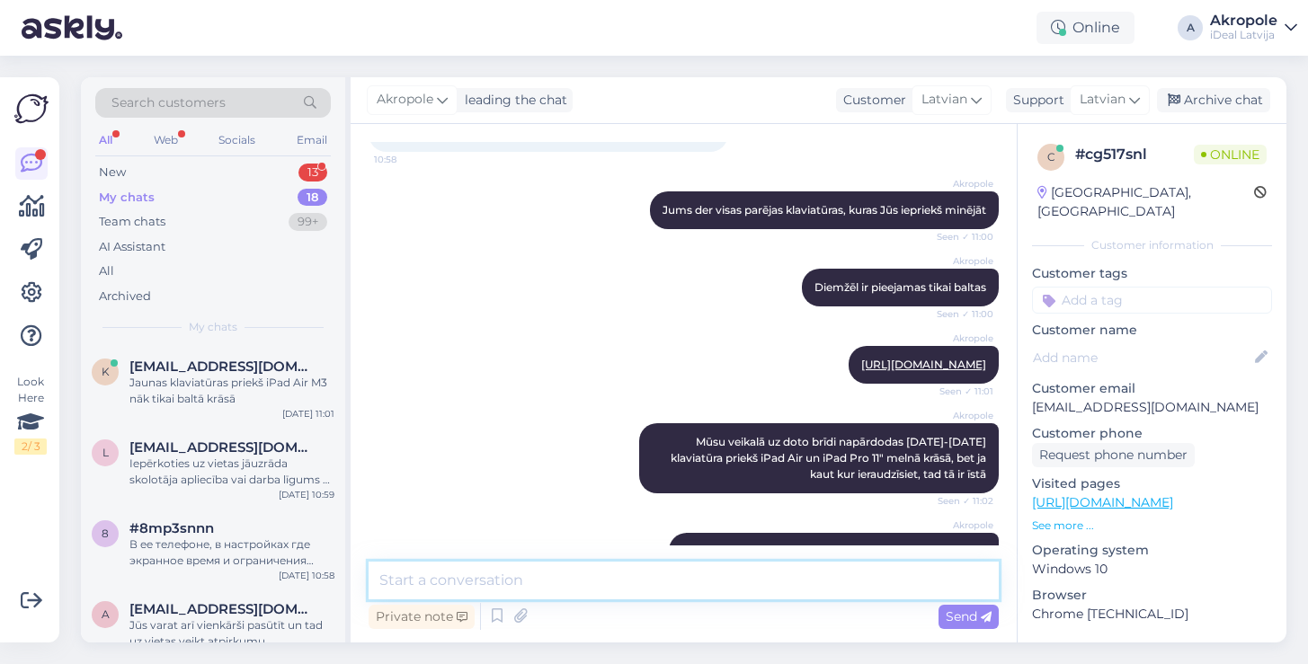
scroll to position [1026, 0]
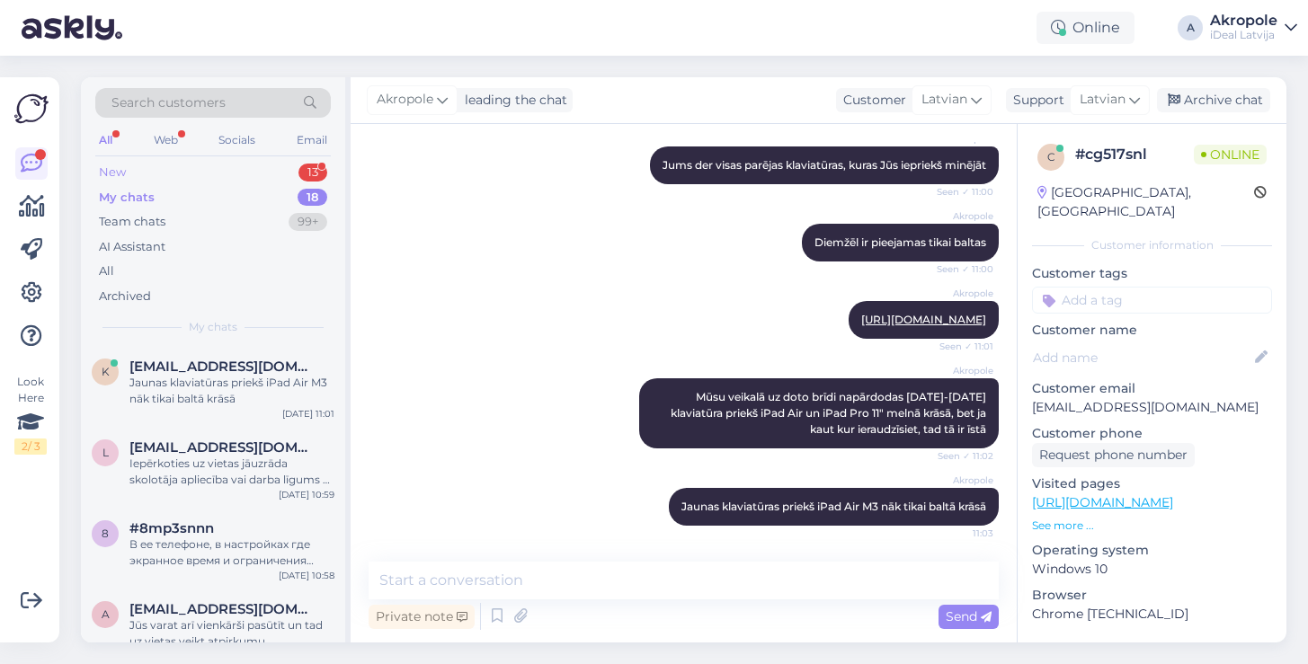
click at [257, 179] on div "New 13" at bounding box center [213, 172] width 236 height 25
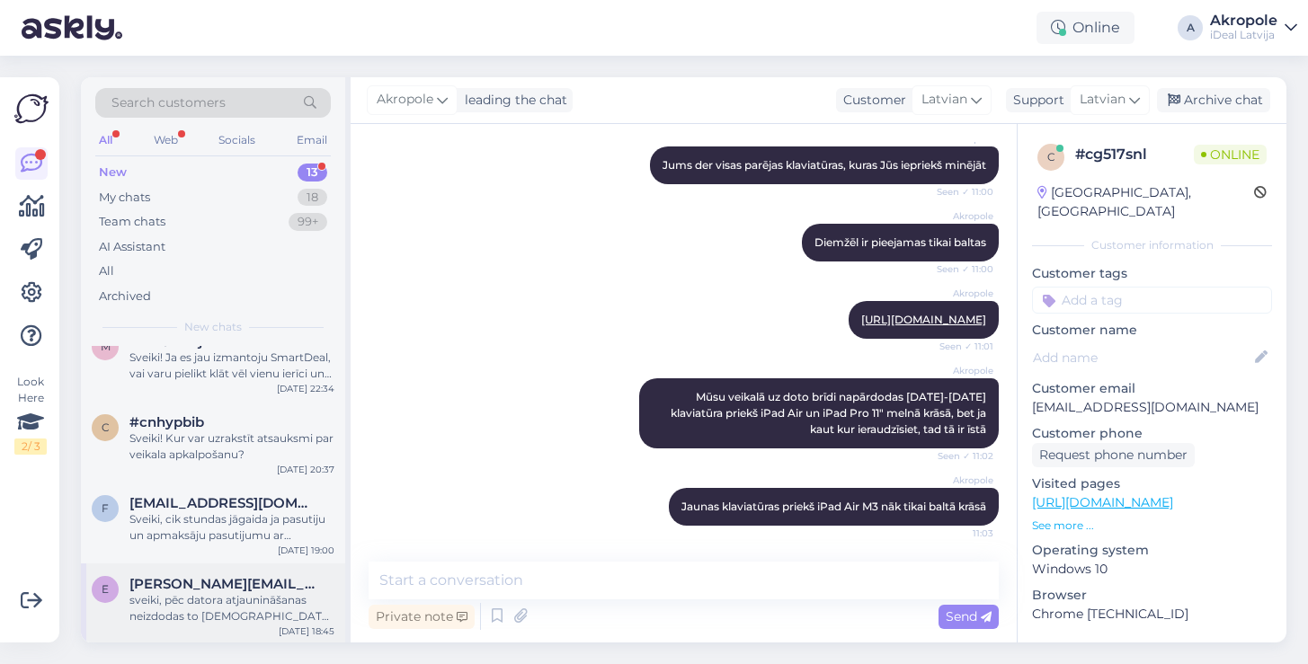
scroll to position [720, 0]
click at [244, 577] on span "[PERSON_NAME][EMAIL_ADDRESS][PERSON_NAME][DOMAIN_NAME]" at bounding box center [222, 585] width 187 height 16
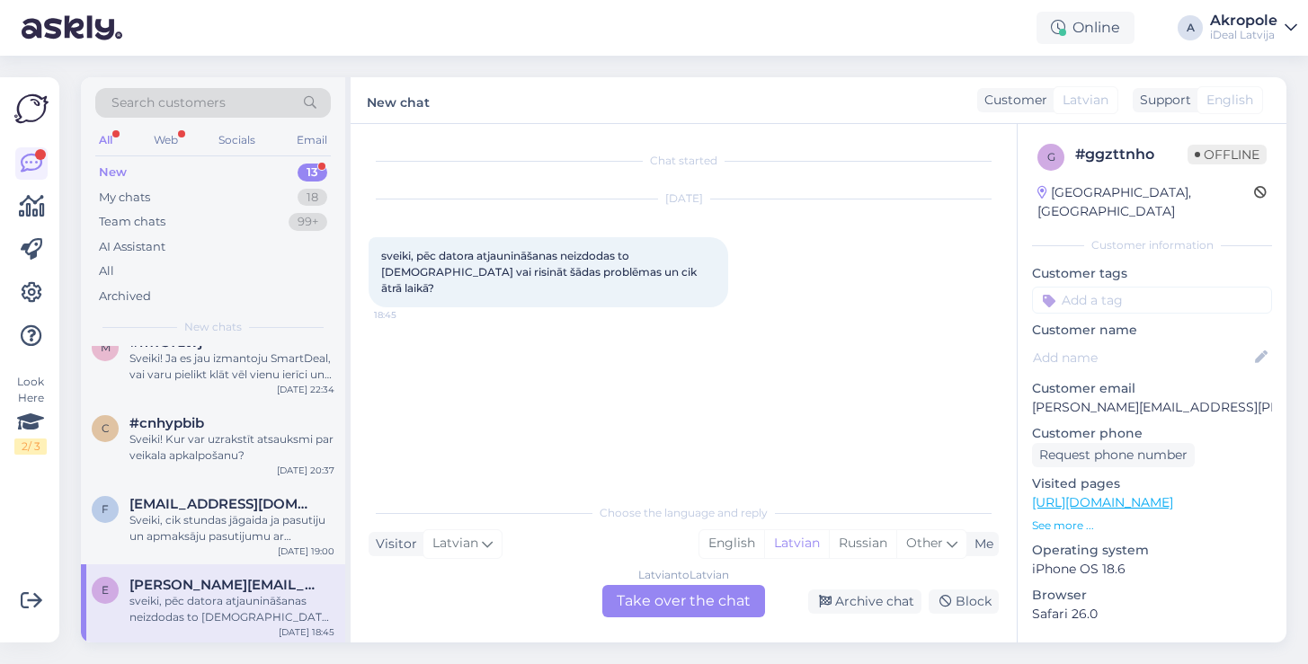
scroll to position [0, 0]
click at [672, 599] on div "Latvian to Latvian Take over the chat" at bounding box center [683, 601] width 163 height 32
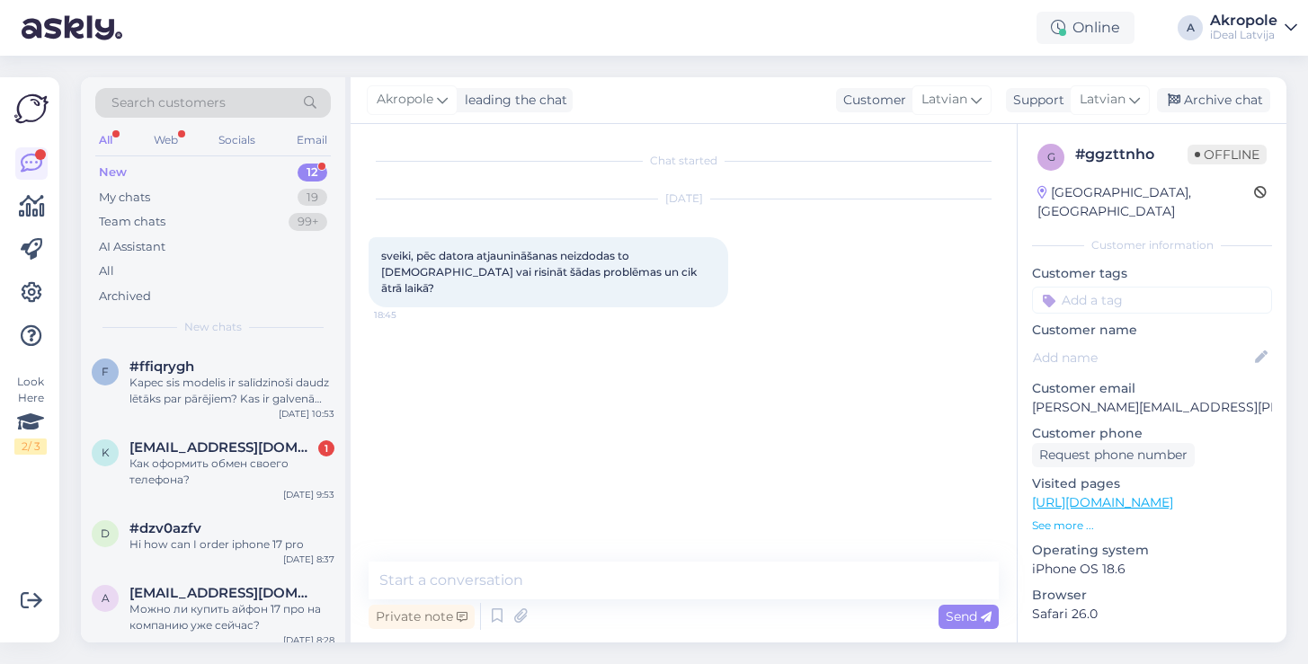
click at [616, 601] on div "Private note Send" at bounding box center [684, 617] width 630 height 34
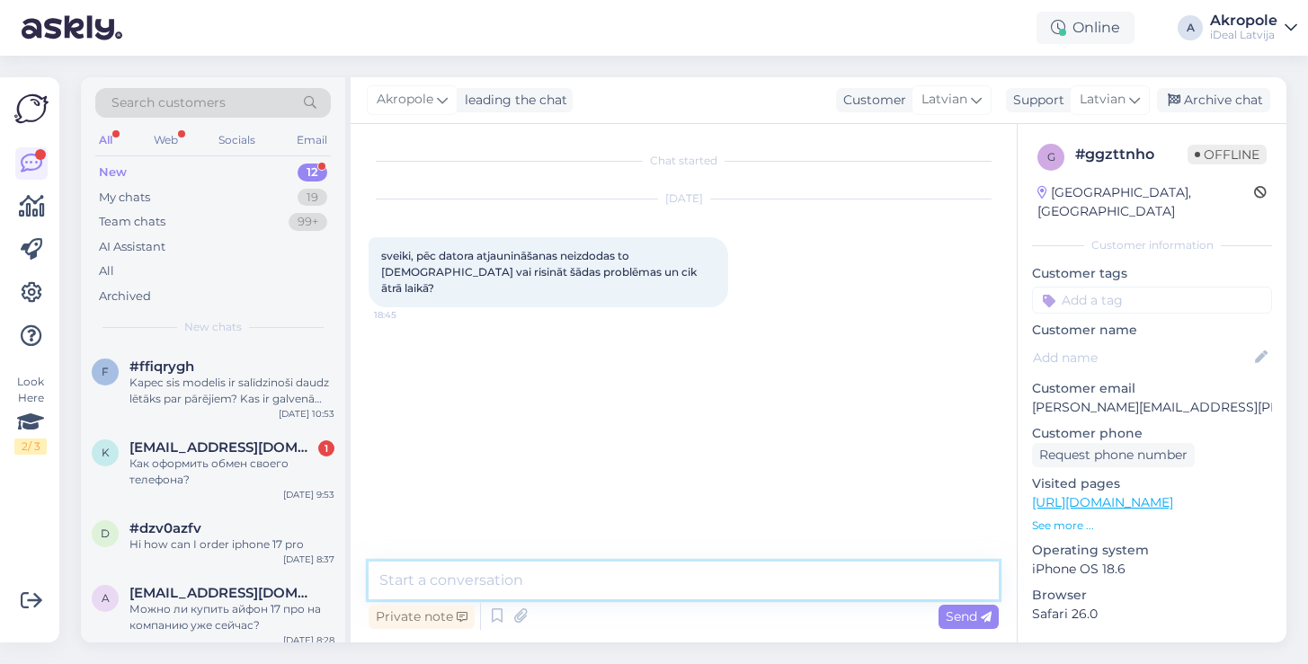
click at [616, 594] on textarea at bounding box center [684, 581] width 630 height 38
type textarea "Labdien!"
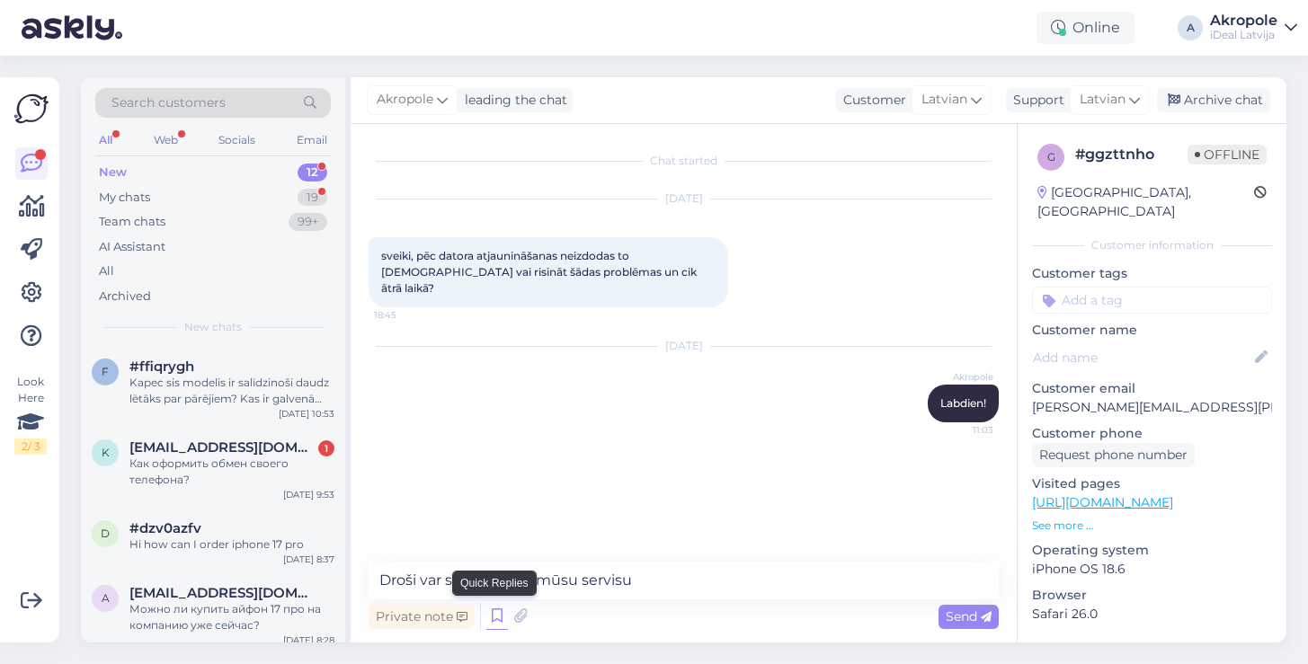
click at [501, 623] on icon at bounding box center [497, 616] width 22 height 27
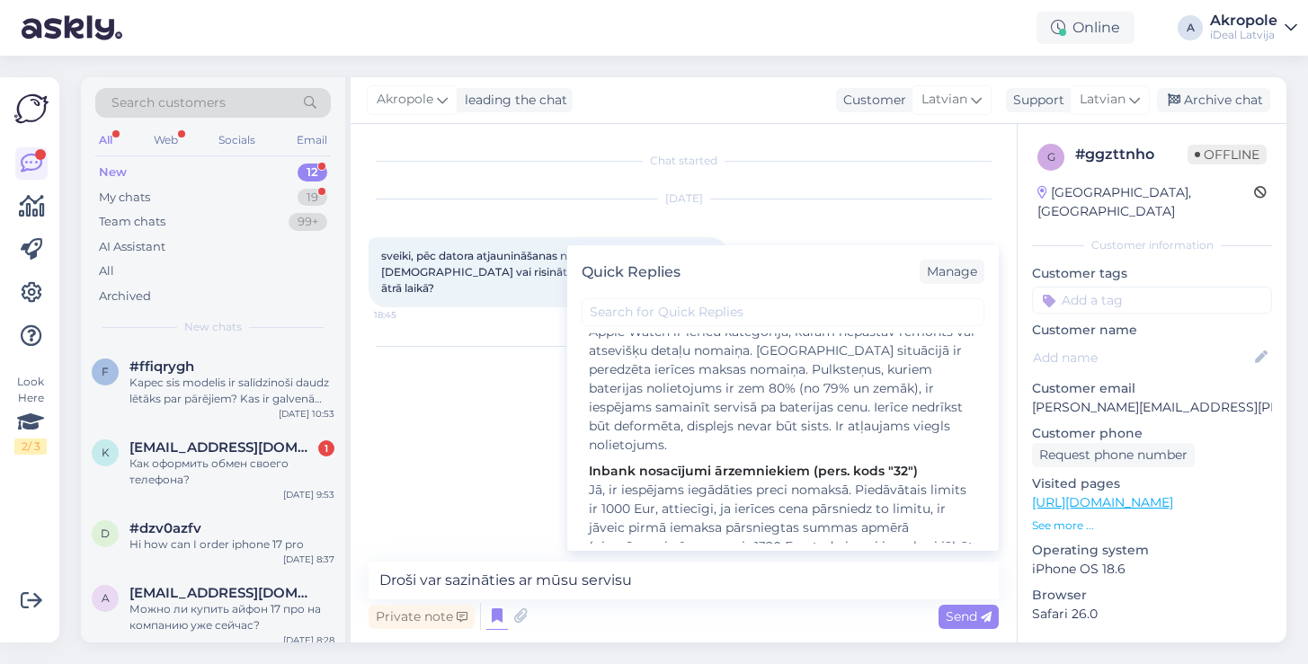
scroll to position [561, 0]
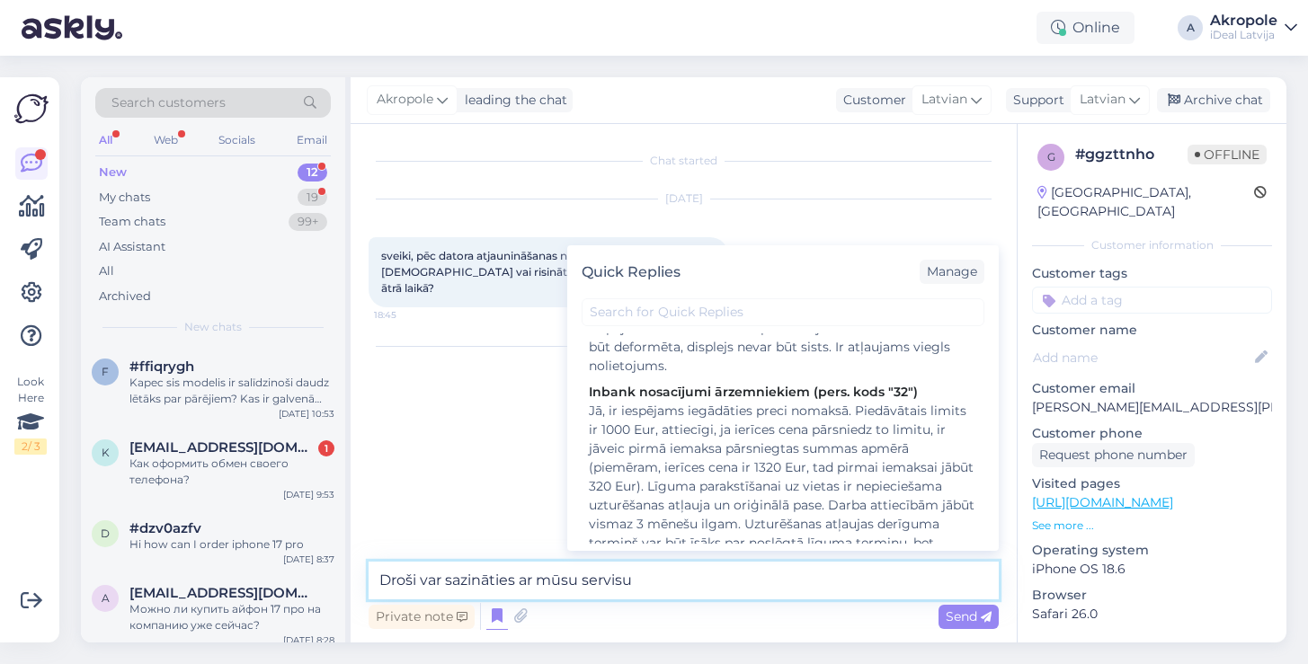
click at [658, 586] on textarea "Droši var sazināties ar mūsu servisu" at bounding box center [684, 581] width 630 height 38
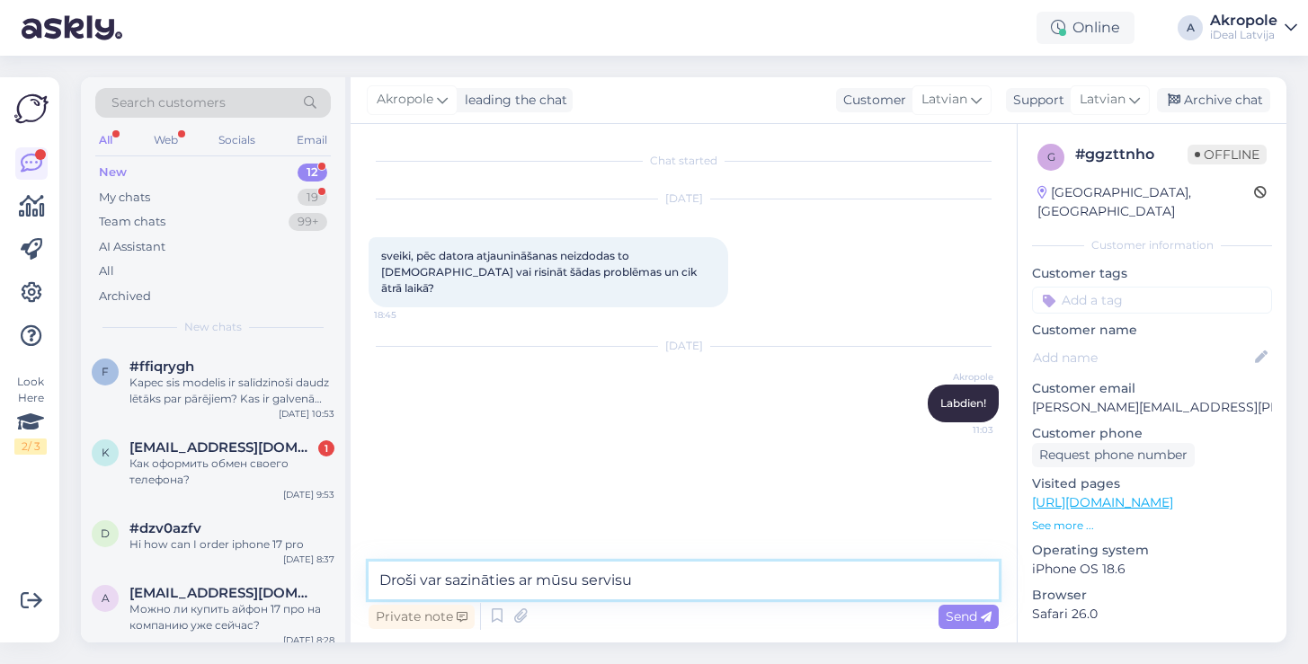
paste textarea "[URL][DOMAIN_NAME]"
type textarea "Droši var sazināties ar mūsu servisu [URL][DOMAIN_NAME]"
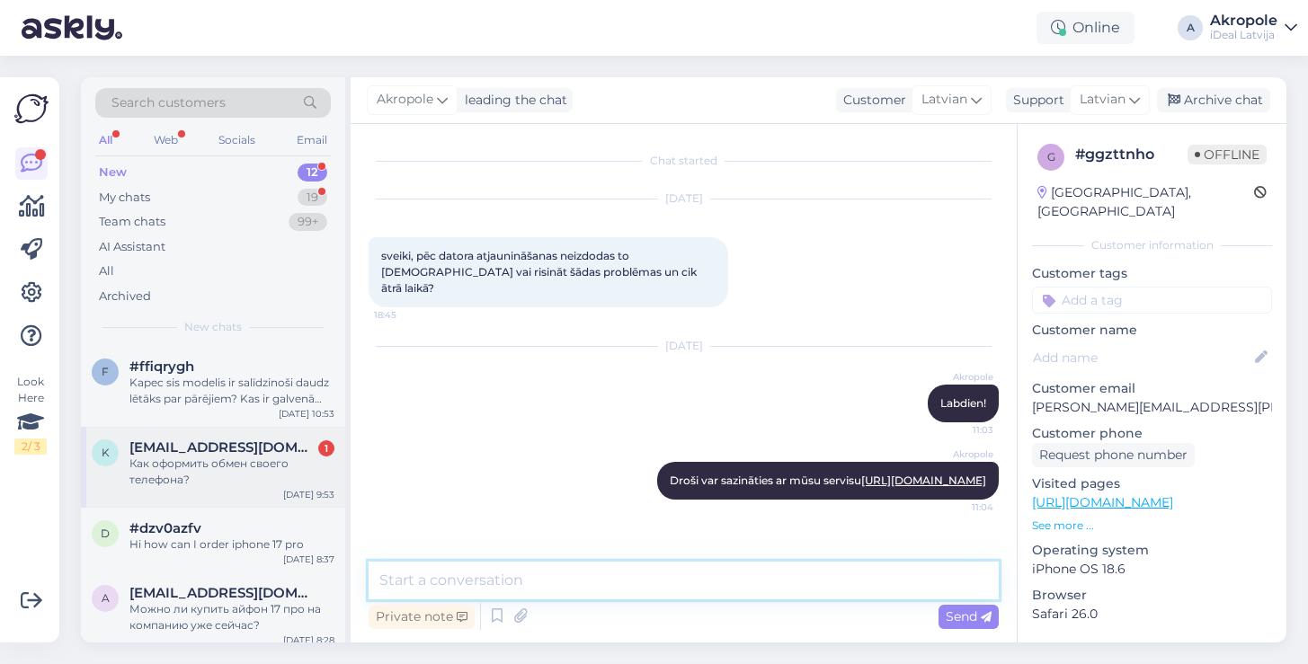
scroll to position [5, 0]
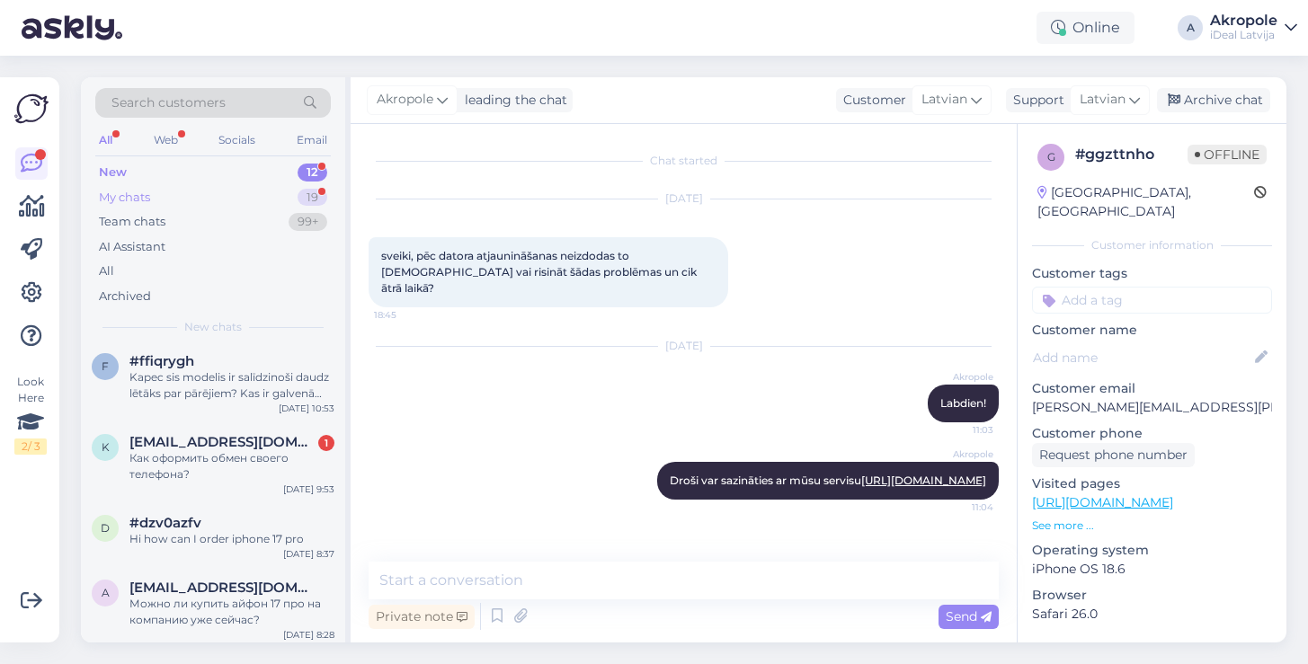
click at [263, 197] on div "My chats 19" at bounding box center [213, 197] width 236 height 25
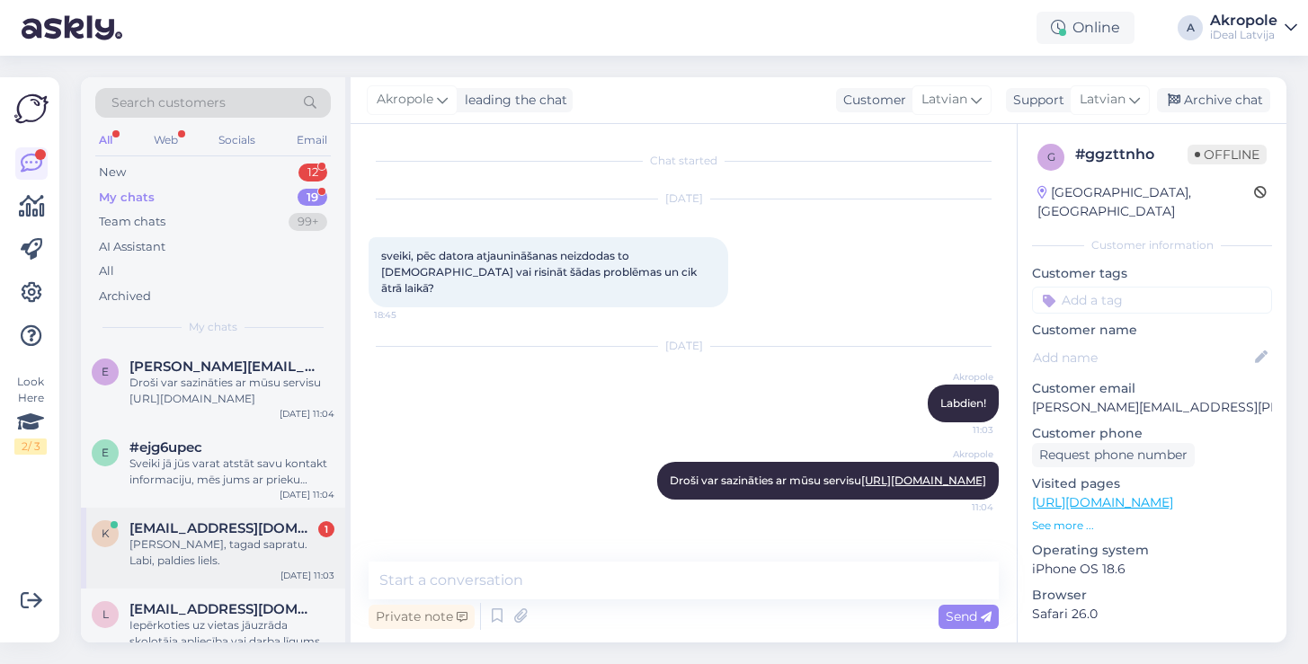
click at [256, 560] on div "[PERSON_NAME], tagad sapratu. Labi, paldies liels." at bounding box center [231, 553] width 205 height 32
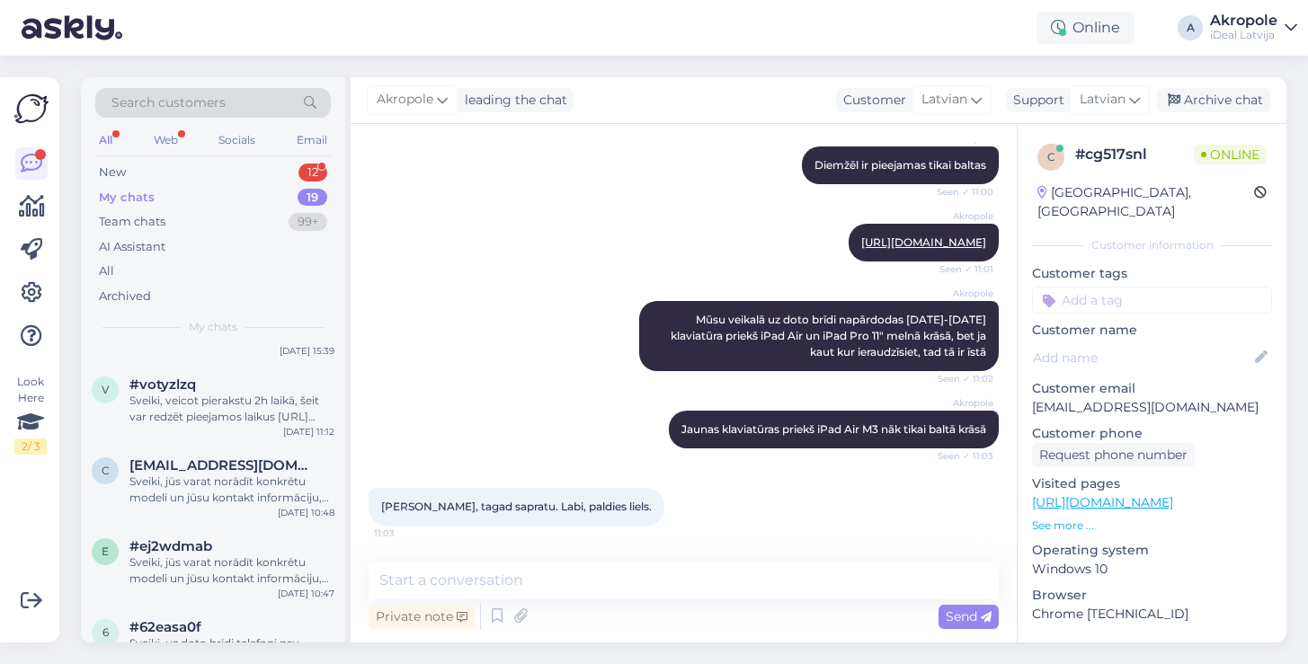
scroll to position [1083, 0]
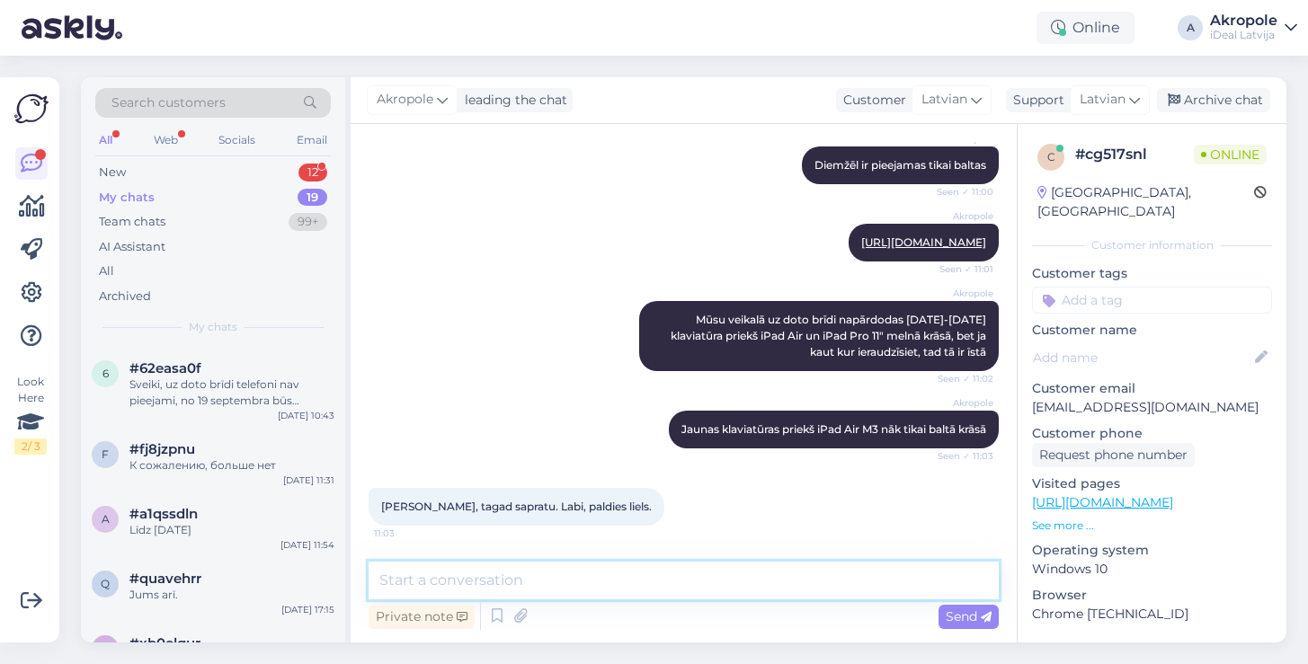
click at [455, 575] on textarea at bounding box center [684, 581] width 630 height 38
type textarea "Vienmēr laipni!"
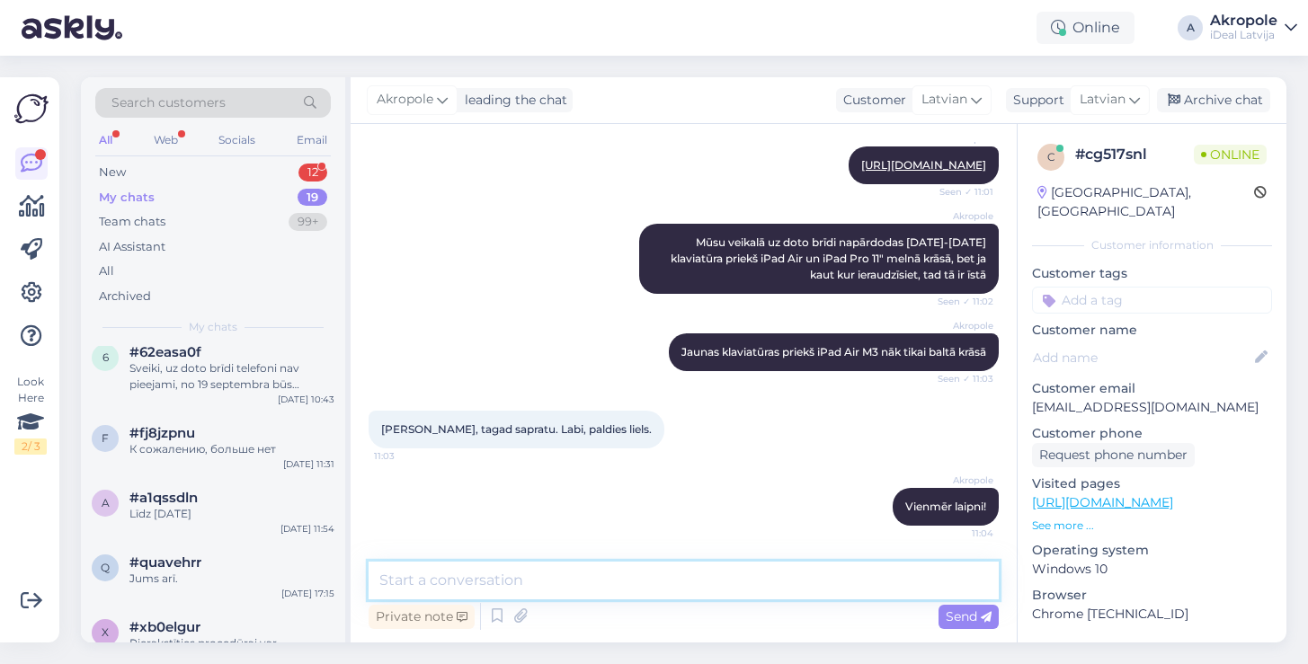
type textarea "K"
type textarea "Lai jauka diena!"
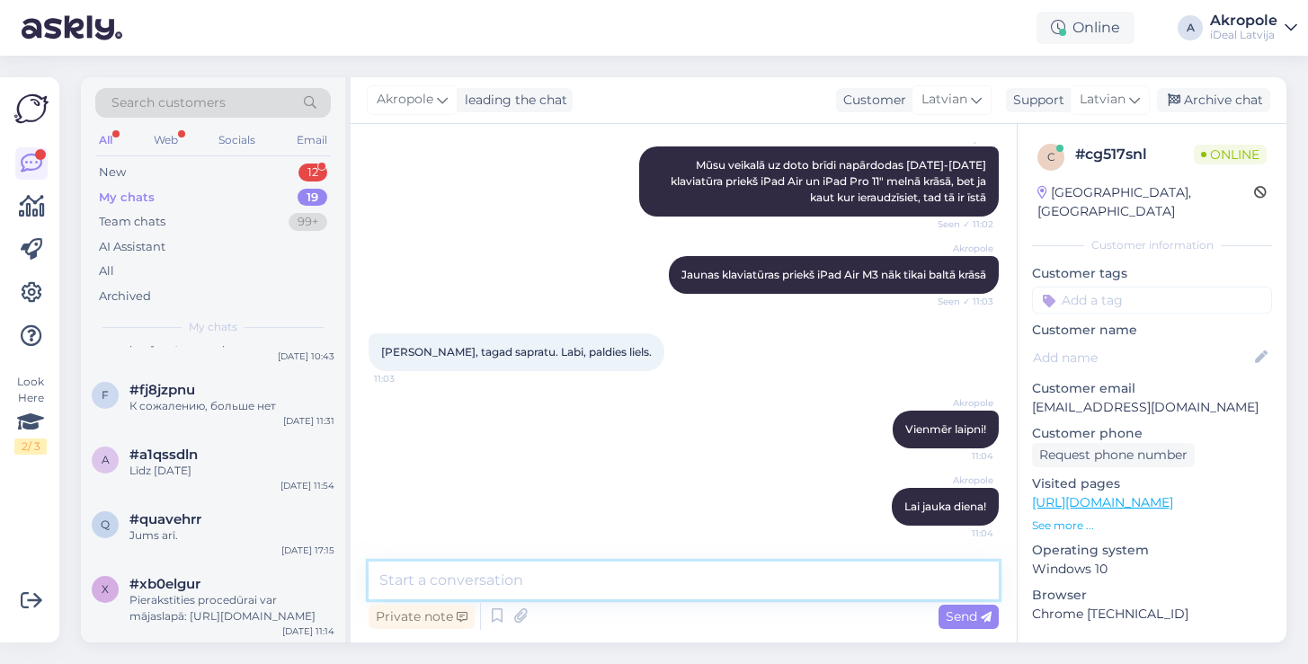
scroll to position [1125, 0]
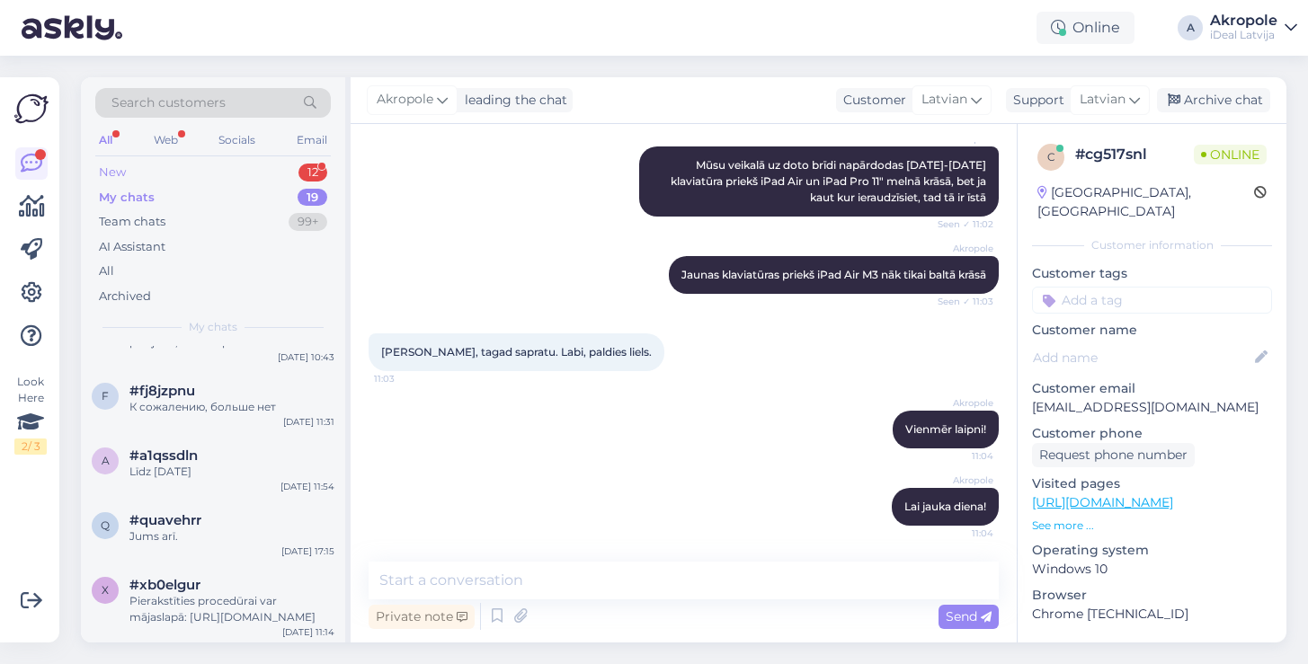
click at [214, 170] on div "New 12" at bounding box center [213, 172] width 236 height 25
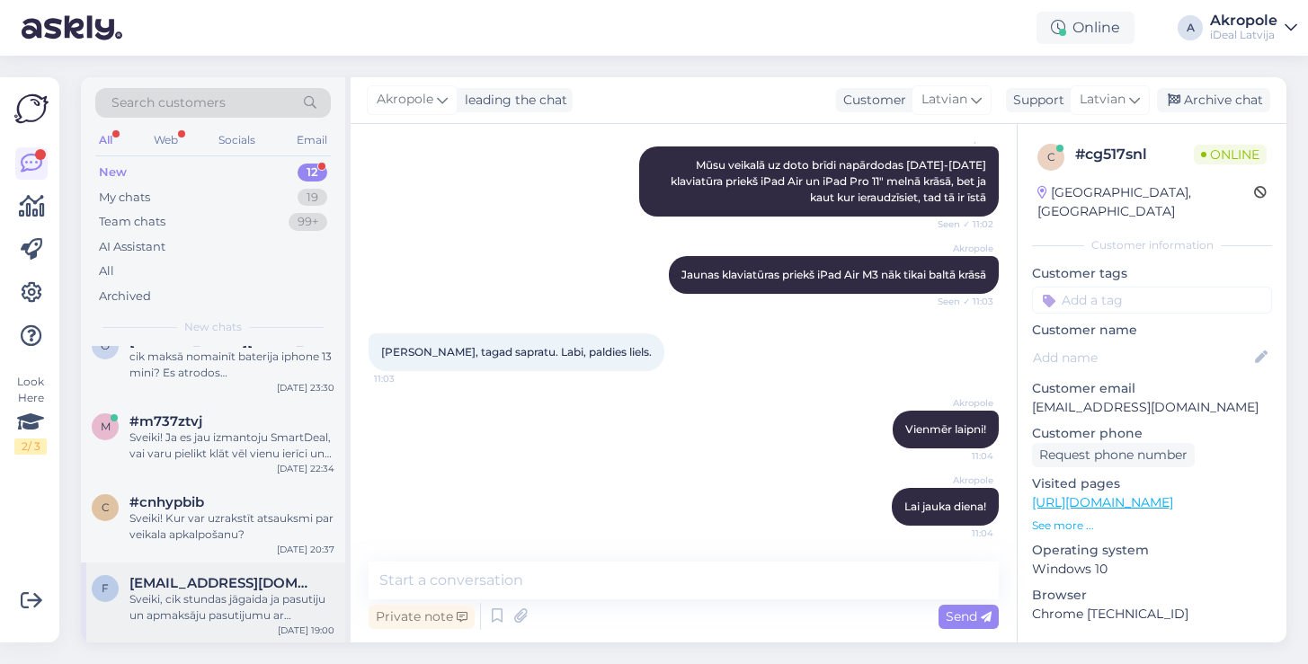
scroll to position [639, 0]
click at [241, 609] on div "Sveiki, cik stundas jāgaida ja pasutiju un apmaksāju pasutijumu ar iznemšanu [G…" at bounding box center [231, 609] width 205 height 32
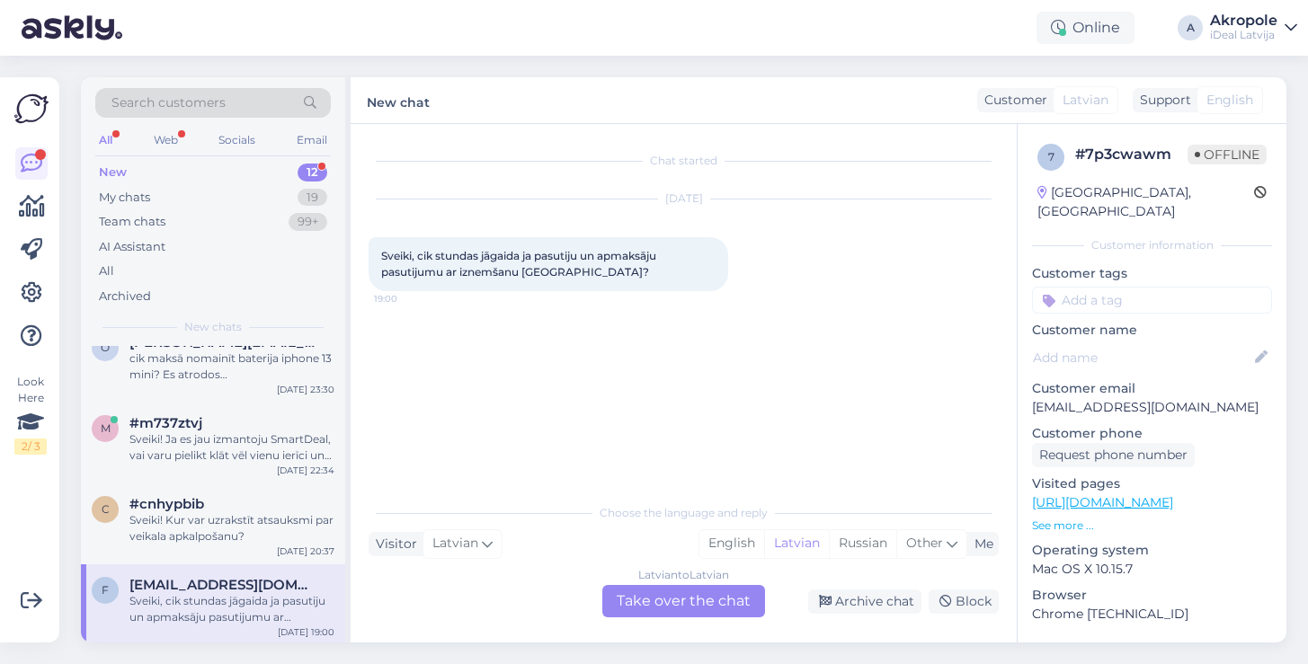
scroll to position [0, 0]
click at [860, 599] on div "Archive chat" at bounding box center [864, 602] width 113 height 24
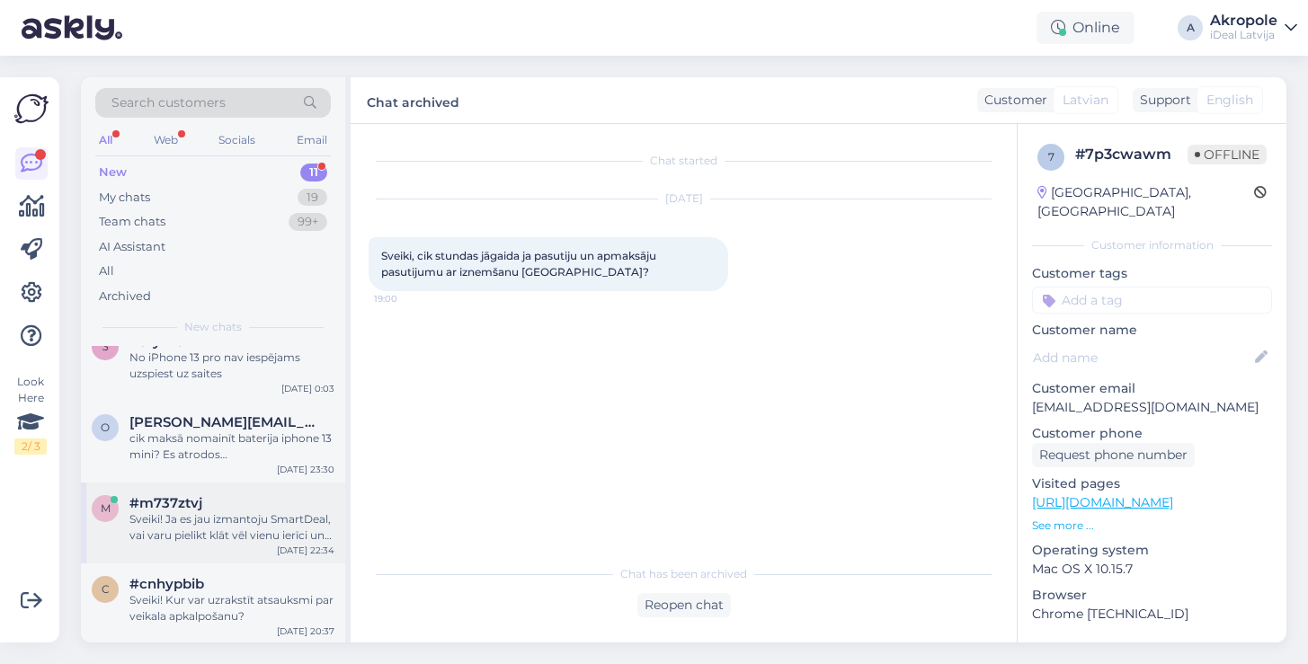
scroll to position [558, 0]
click at [241, 596] on div "Sveiki! Kur var uzrakstīt atsauksmi par veikala apkalpošanu?" at bounding box center [231, 609] width 205 height 32
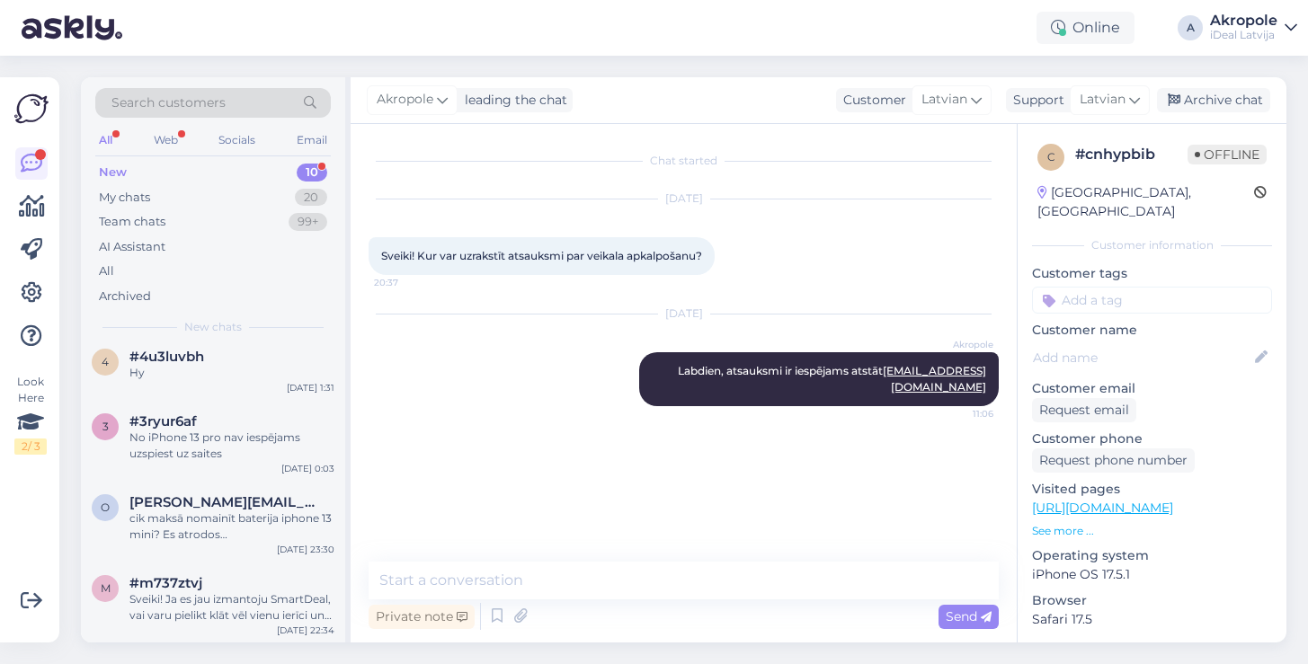
scroll to position [477, 0]
click at [254, 590] on div "#m737ztvj" at bounding box center [231, 585] width 205 height 16
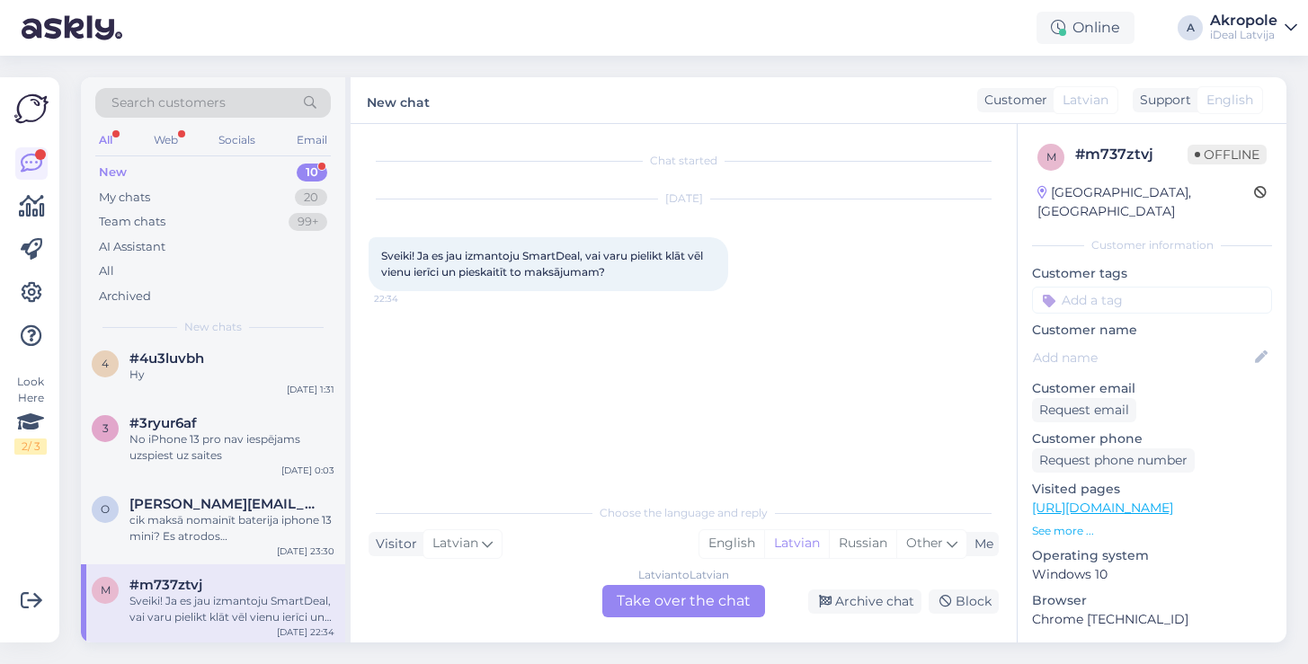
click at [669, 590] on div "Latvian to Latvian Take over the chat" at bounding box center [683, 601] width 163 height 32
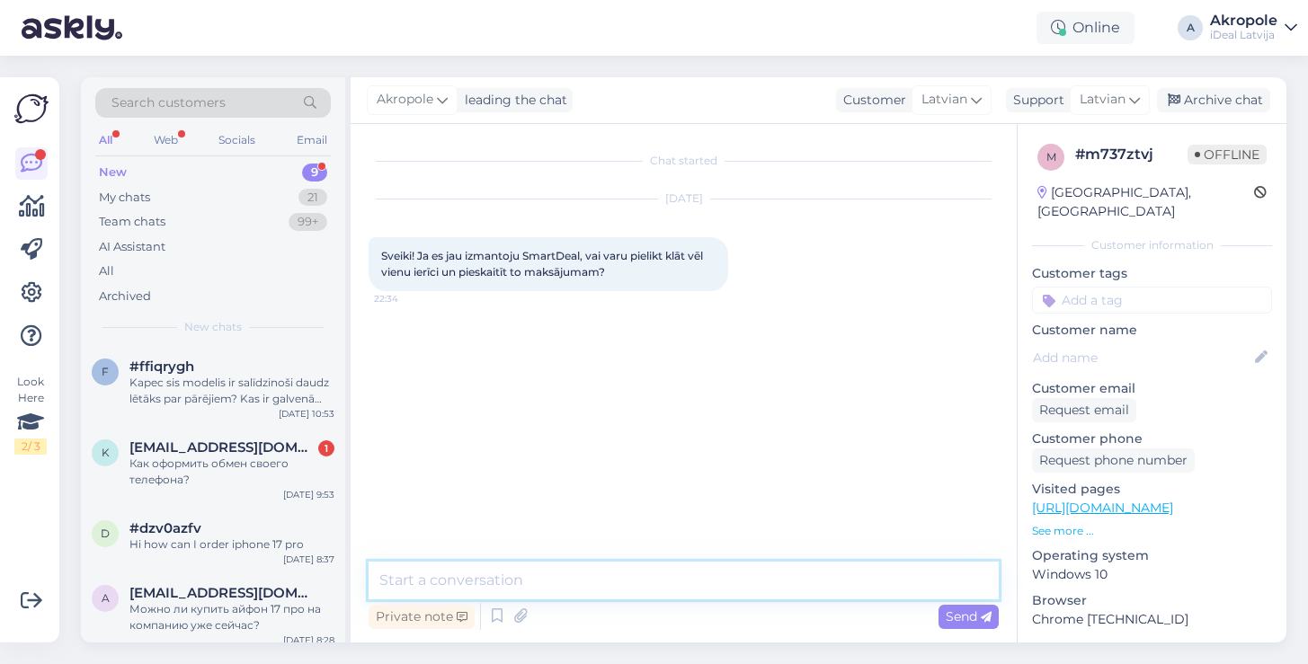
click at [635, 585] on textarea at bounding box center [684, 581] width 630 height 38
type textarea "Labdien!"
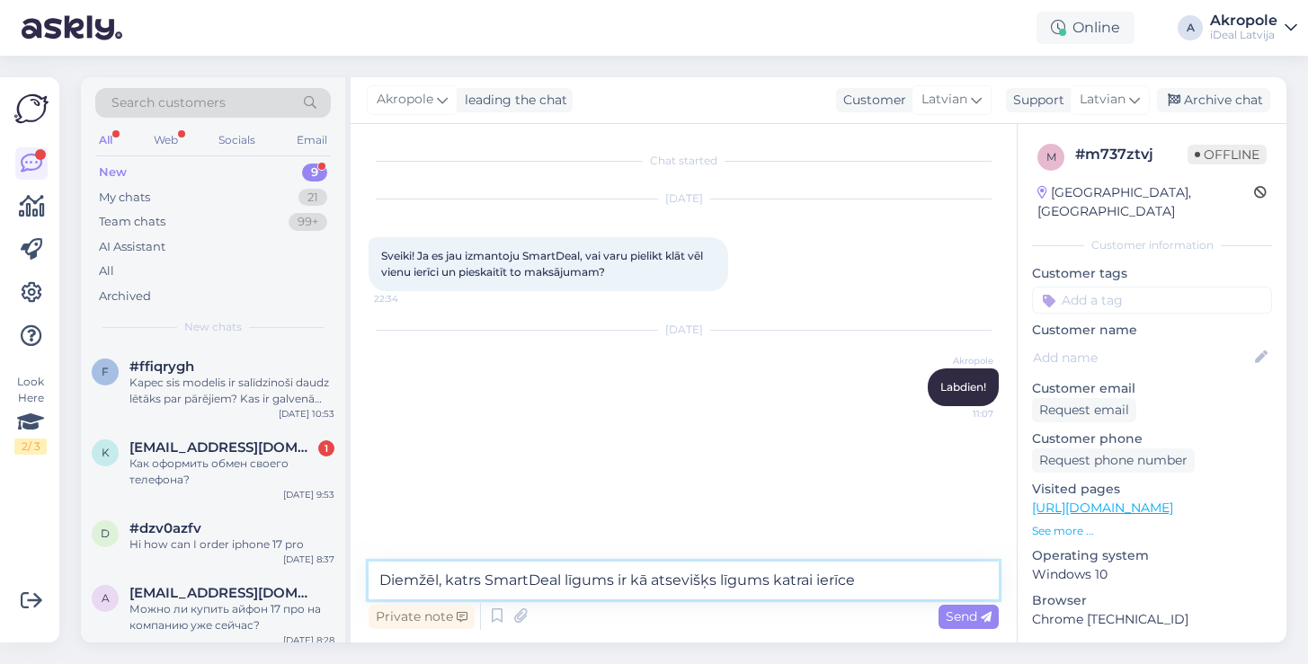
type textarea "Diemžēl, katrs SmartDeal līgums ir kā atsevišķs līgums katrai ierīcei"
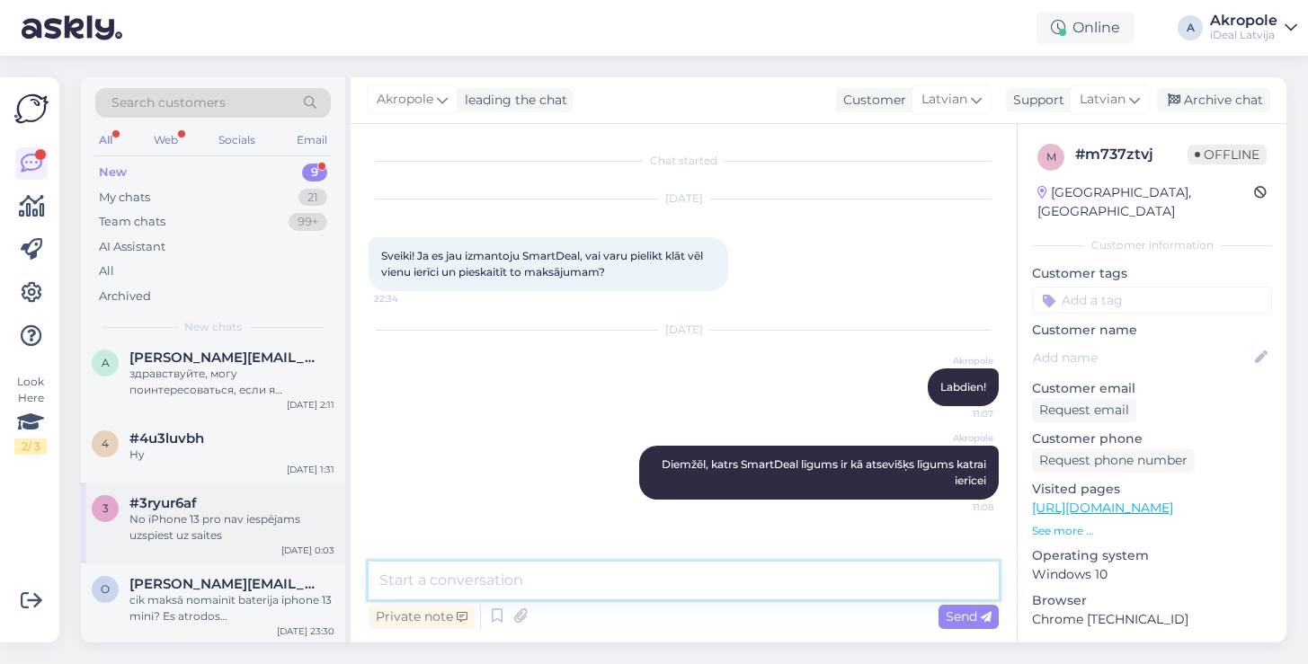
scroll to position [397, 0]
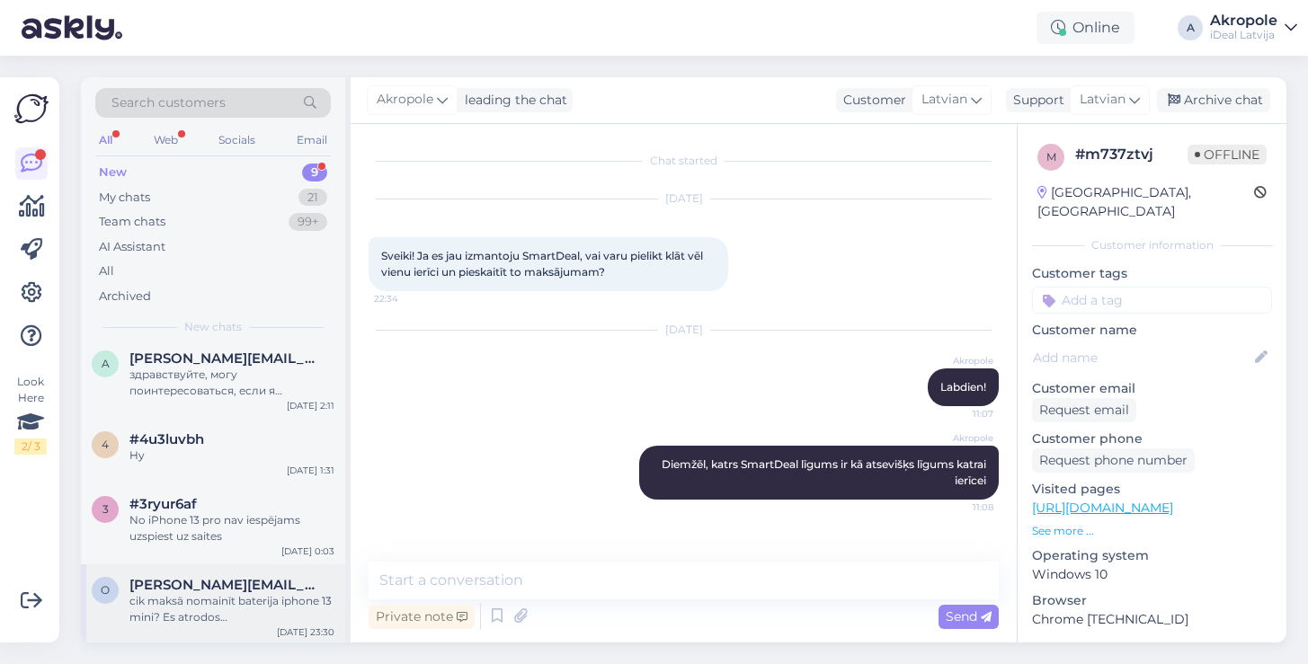
click at [282, 608] on div "cik maksā nomainīt baterija iphone 13 mini? Es atrodos [GEOGRAPHIC_DATA], kādas…" at bounding box center [231, 609] width 205 height 32
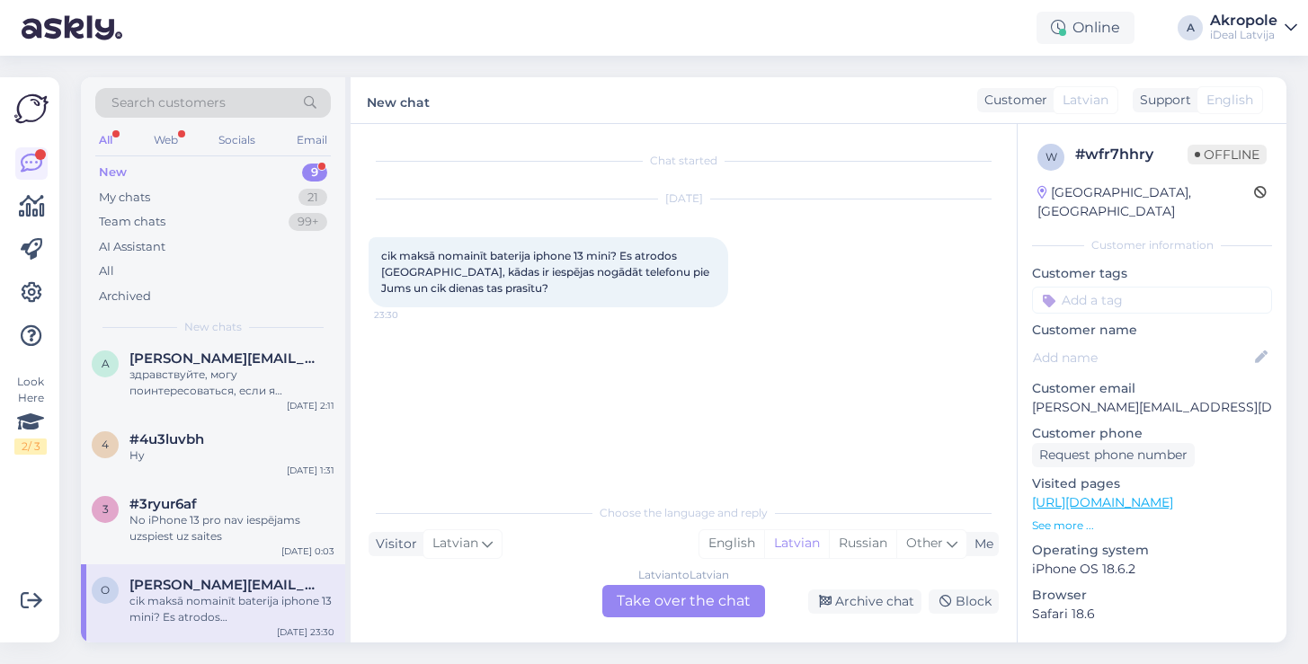
click at [716, 603] on div "Latvian to Latvian Take over the chat" at bounding box center [683, 601] width 163 height 32
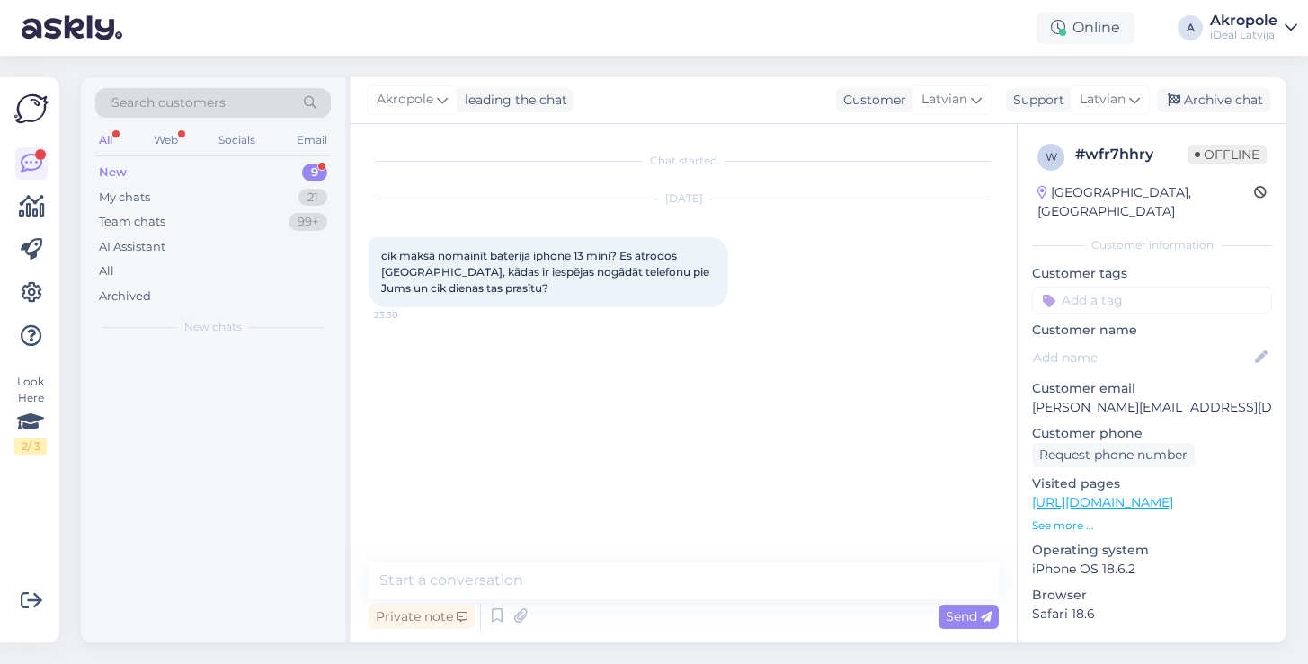
scroll to position [0, 0]
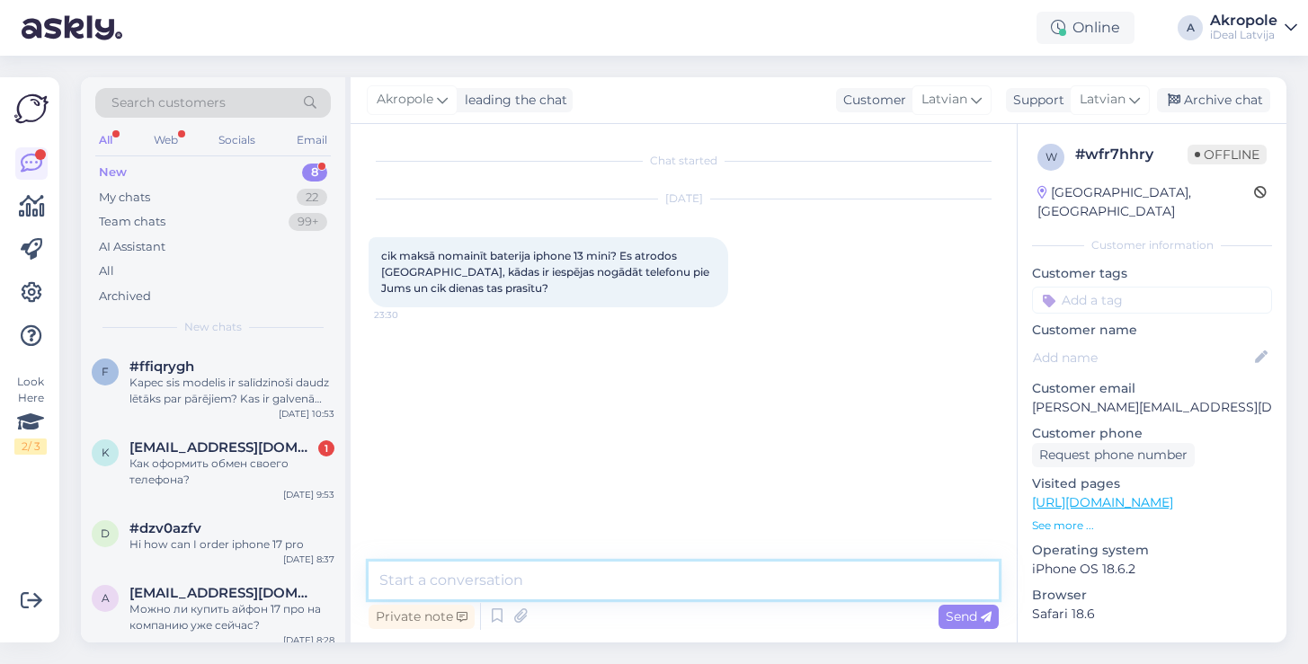
click at [636, 585] on textarea at bounding box center [684, 581] width 630 height 38
type textarea "Labdien!"
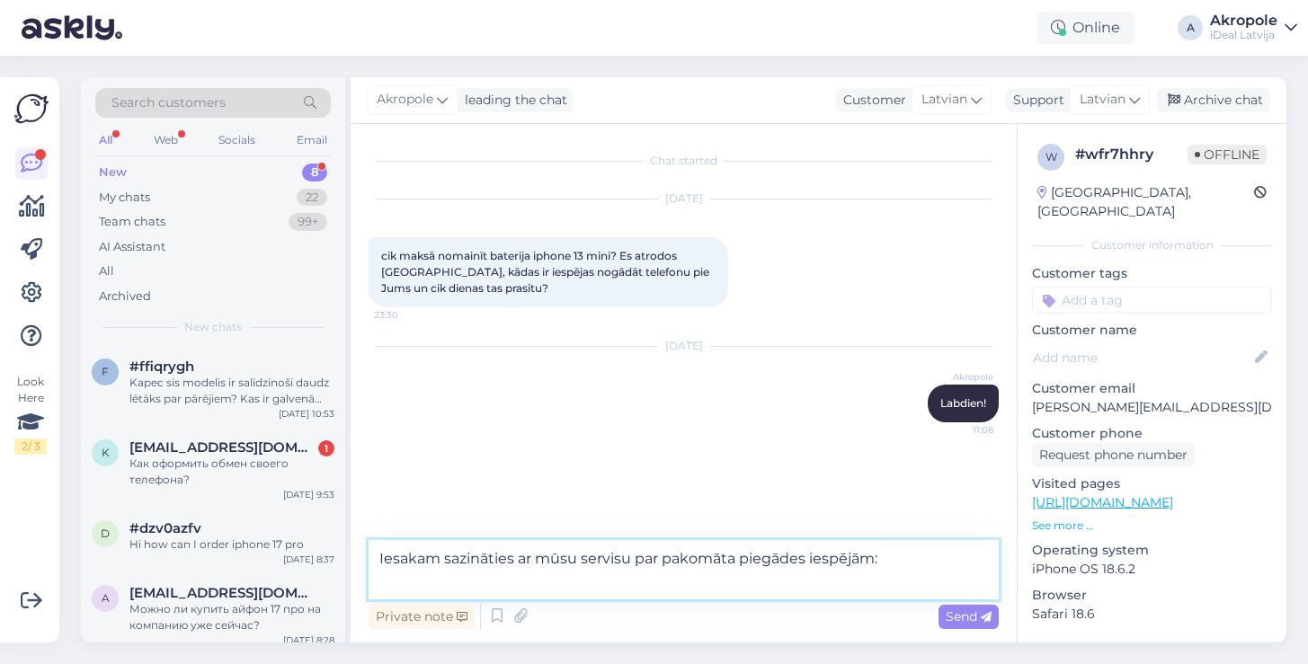
paste textarea "[URL][DOMAIN_NAME]"
type textarea "Iesakam sazināties ar mūsu servisu par pakomāta piegādes iespējām: [URL][DOMAIN…"
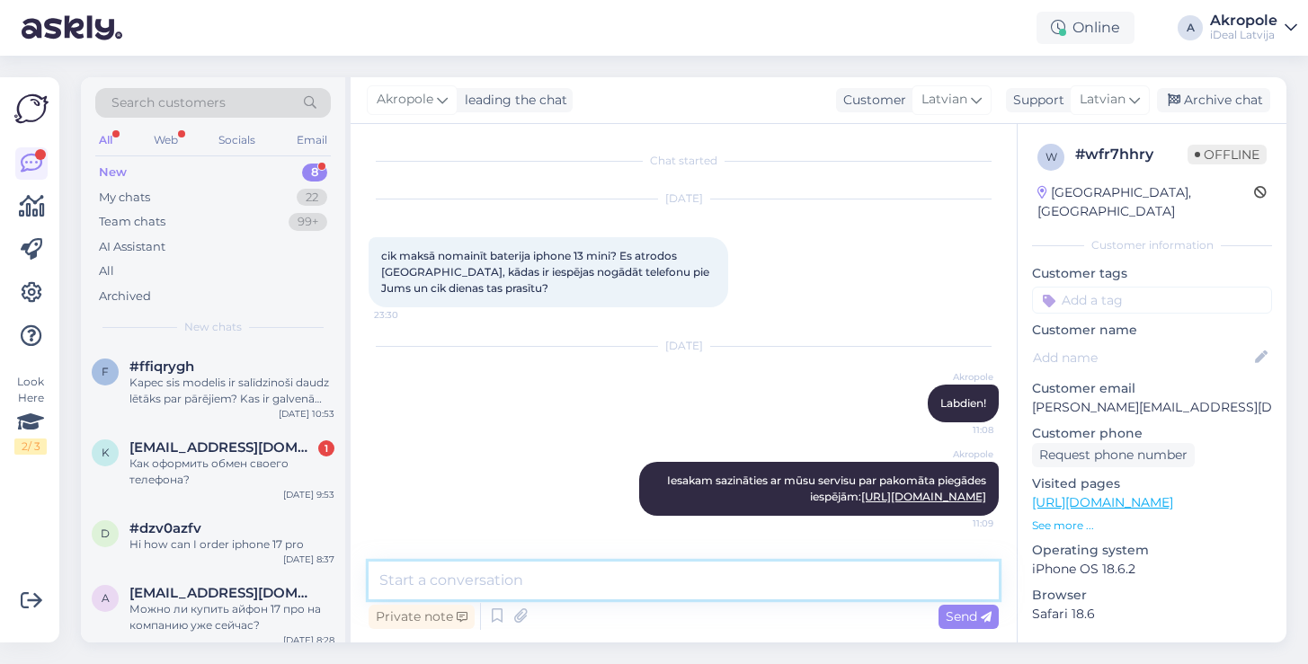
scroll to position [6, 0]
type textarea "Baterijas nomaiņas cena ir 89 Eur"
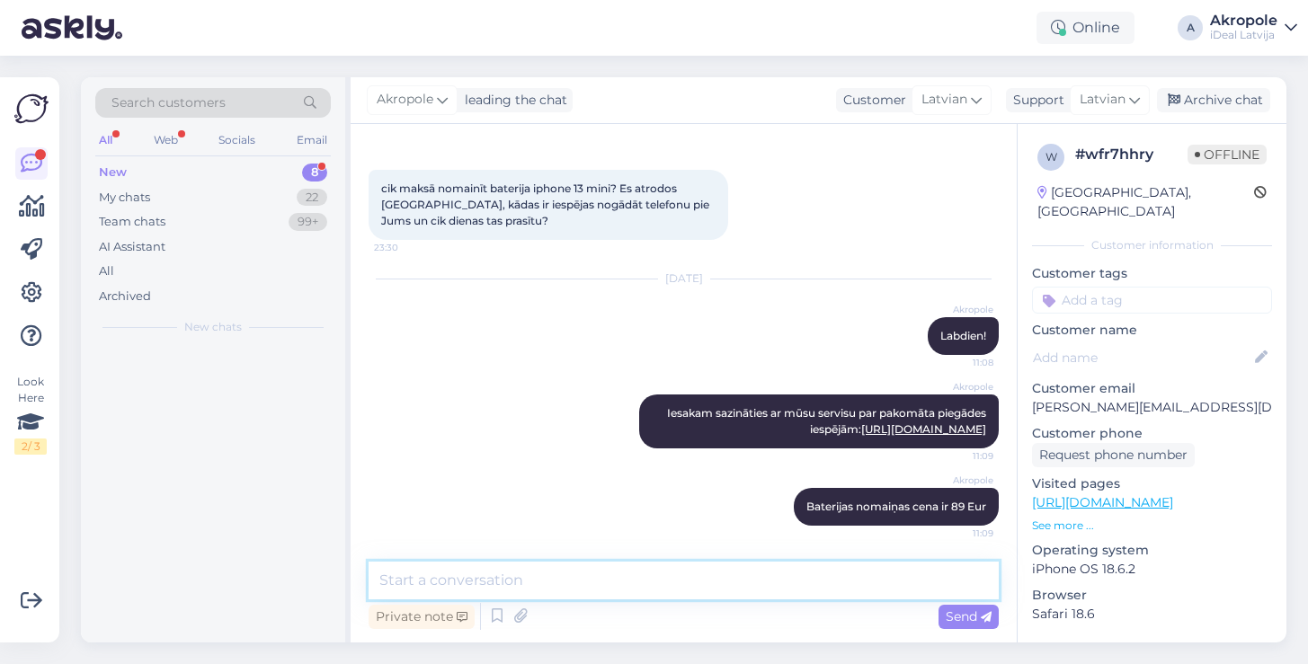
scroll to position [251, 0]
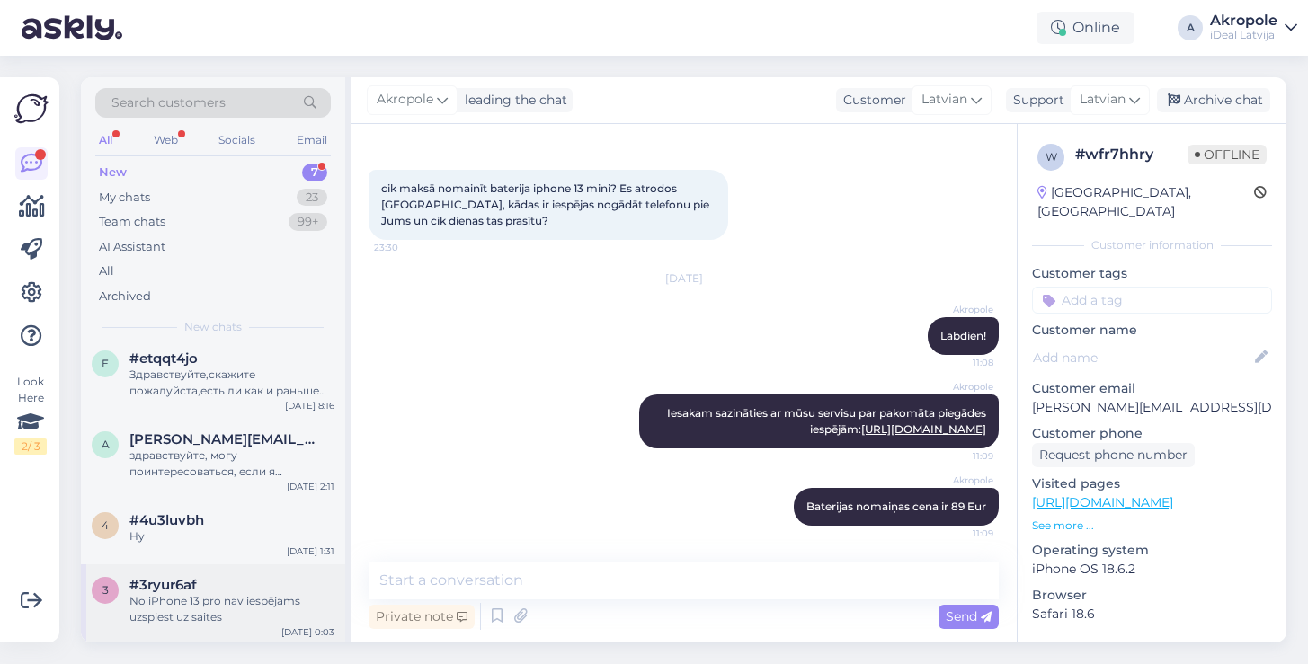
click at [241, 613] on div "No iPhone 13 pro nav iespējams uzspiest uz saites" at bounding box center [231, 609] width 205 height 32
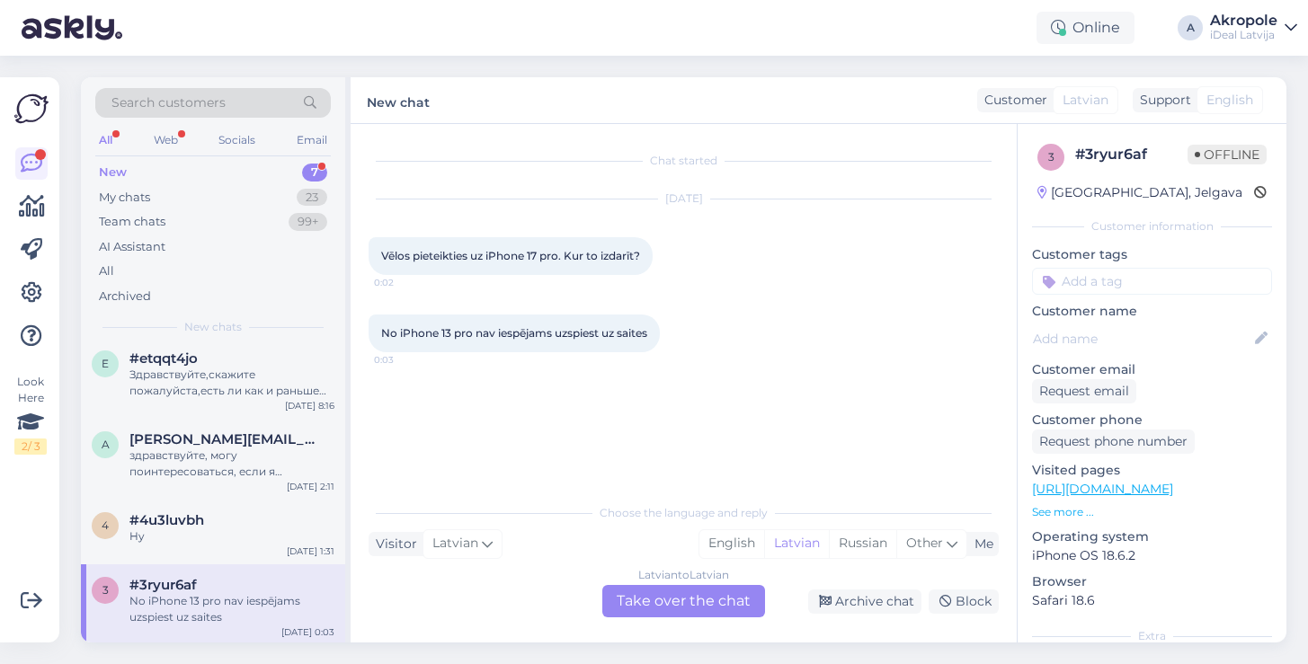
scroll to position [0, 0]
click at [700, 603] on div "Latvian to Latvian Take over the chat" at bounding box center [683, 601] width 163 height 32
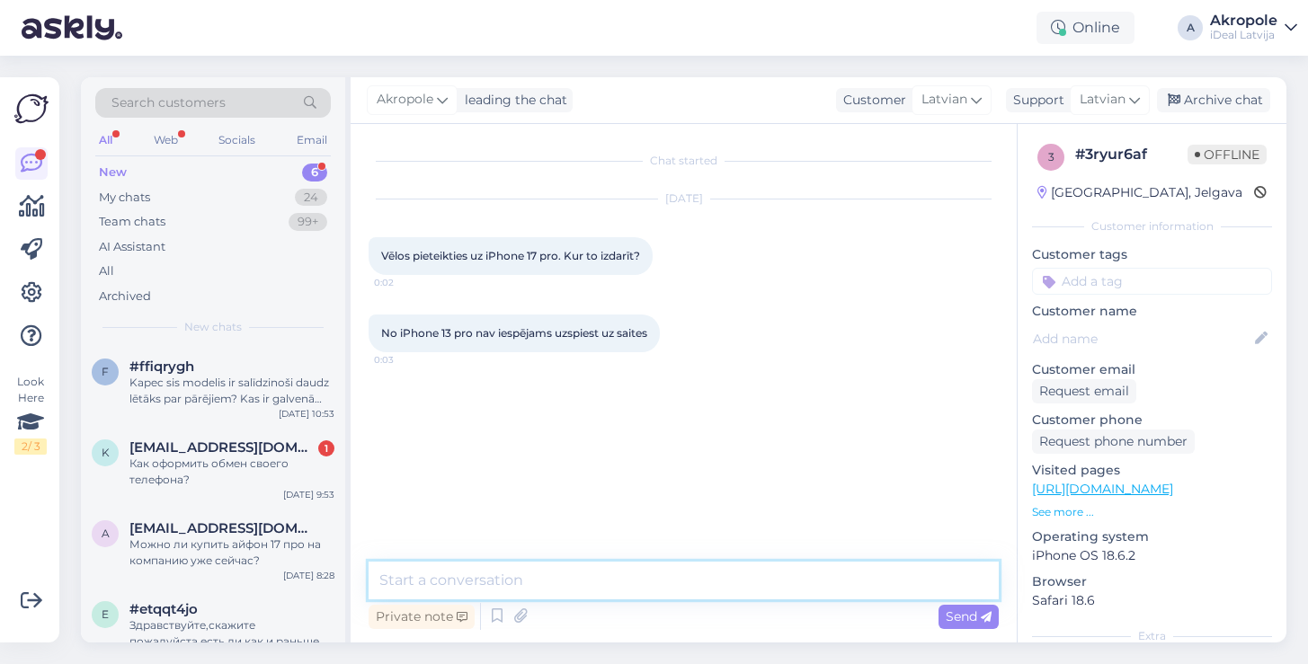
click at [587, 581] on textarea at bounding box center [684, 581] width 630 height 38
type textarea "Labdien!"
type textarea "P"
